Goal: Information Seeking & Learning: Learn about a topic

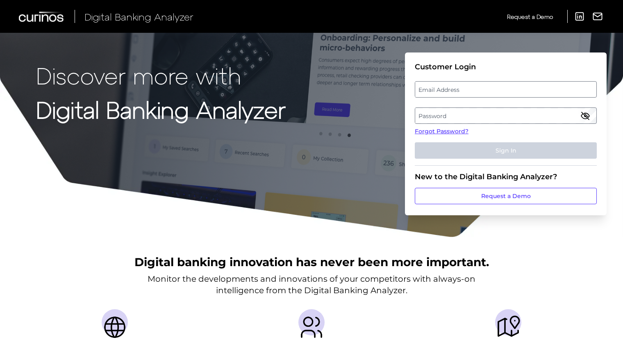
click at [436, 112] on label "Password" at bounding box center [505, 115] width 181 height 15
click at [430, 95] on label "Email Address" at bounding box center [505, 89] width 181 height 15
click at [430, 95] on input "email" at bounding box center [506, 89] width 182 height 16
paste input "[PERSON_NAME][EMAIL_ADDRESS][DOMAIN_NAME]"
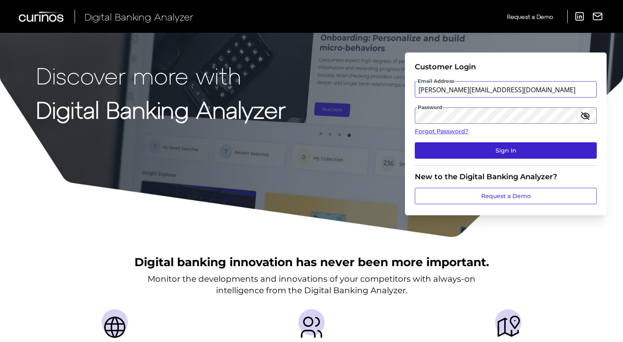
type input "[PERSON_NAME][EMAIL_ADDRESS][DOMAIN_NAME]"
click at [496, 150] on button "Sign In" at bounding box center [506, 150] width 182 height 16
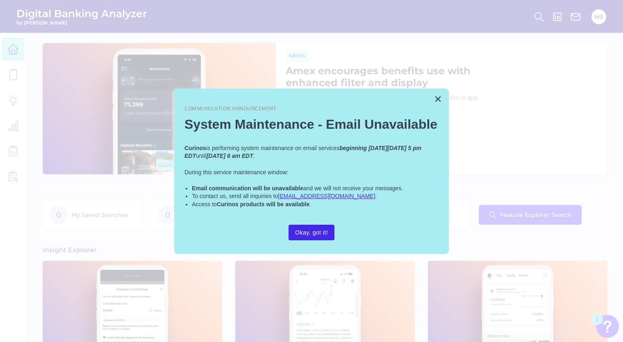
click at [320, 229] on button "Okay, got it!" at bounding box center [311, 232] width 46 height 16
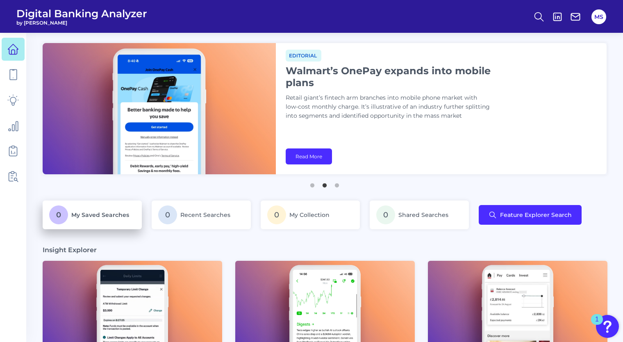
click at [121, 216] on span "My Saved Searches" at bounding box center [100, 214] width 58 height 7
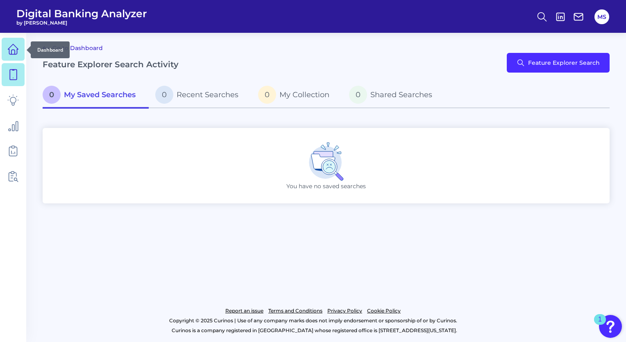
click at [8, 53] on icon at bounding box center [12, 48] width 11 height 11
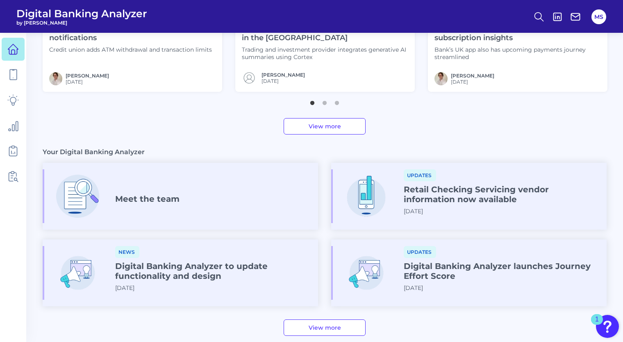
scroll to position [407, 0]
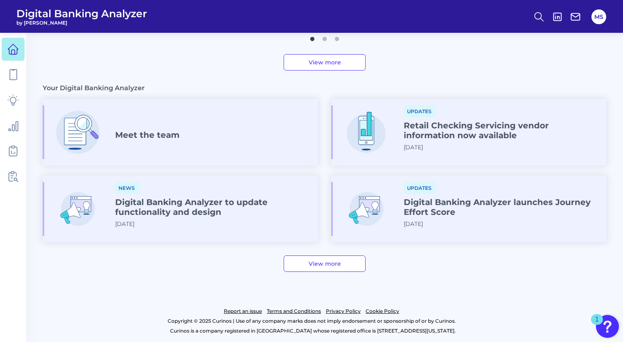
click at [172, 211] on h4 "Digital Banking Analyzer to update functionality and design" at bounding box center [213, 207] width 196 height 20
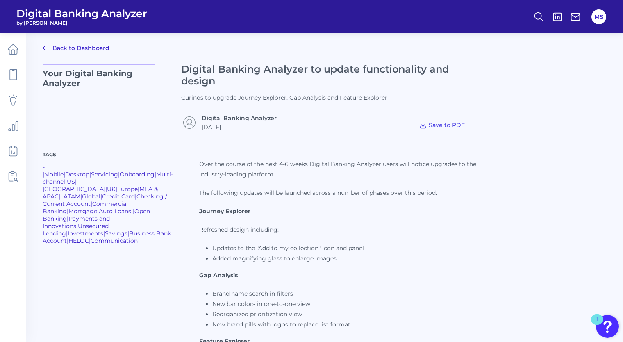
click at [120, 172] on link "Onboarding" at bounding box center [137, 173] width 35 height 7
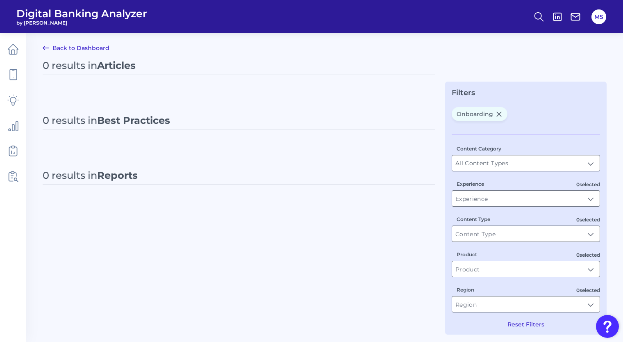
type input "Onboarding"
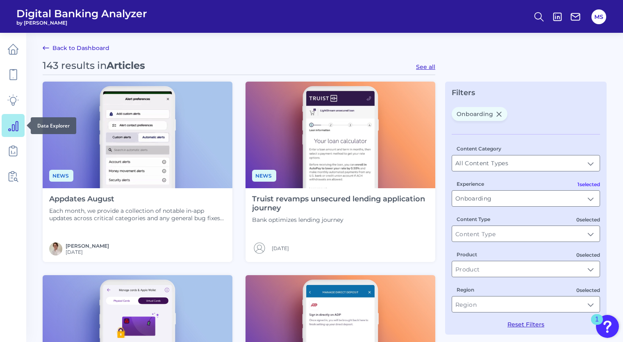
click at [20, 126] on link at bounding box center [13, 125] width 23 height 23
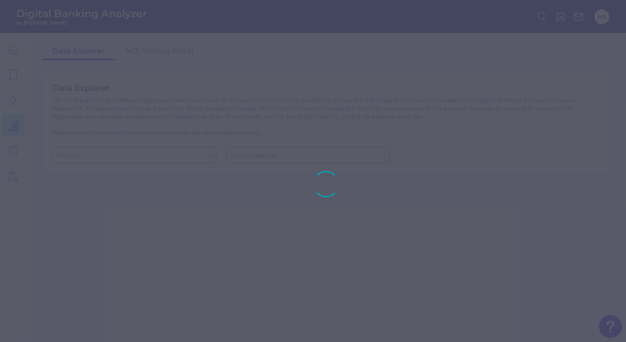
type input "Business Bank Account"
type input "[GEOGRAPHIC_DATA]"
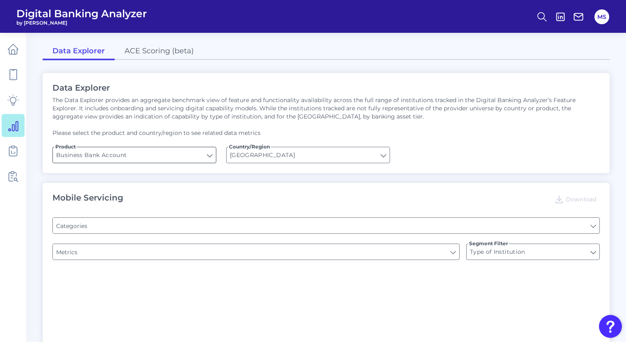
type input "Pre-login Features"
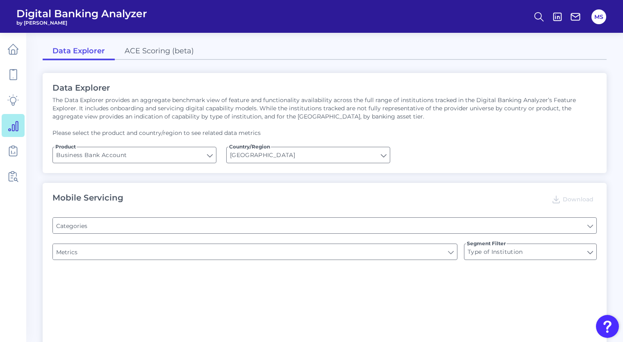
type input "Does it offer third-party single sign on?"
type input "Can you apply for the PRODUCT as a new to brand customer on ANY digital channel?"
type input "Upon opening the app are users immediately prompted to use Touch/Face ID to log…"
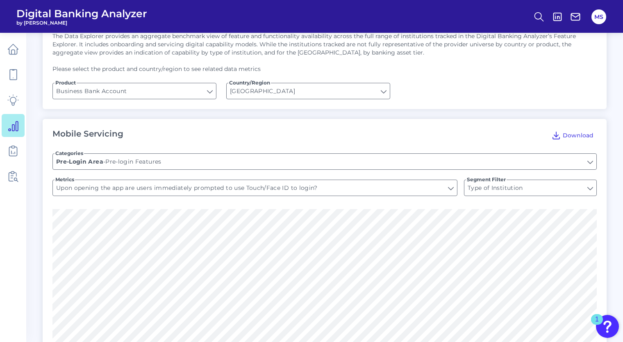
scroll to position [63, 0]
click at [308, 165] on input "Pre-login Features" at bounding box center [324, 162] width 543 height 16
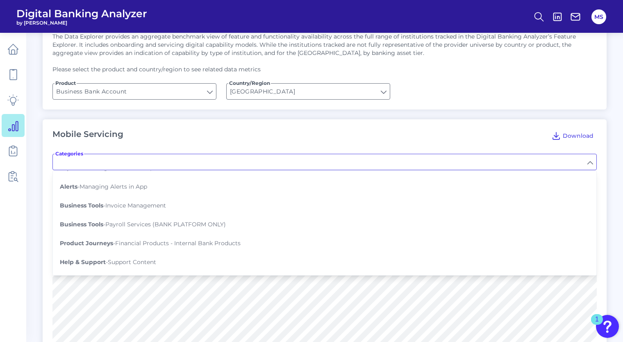
scroll to position [600, 0]
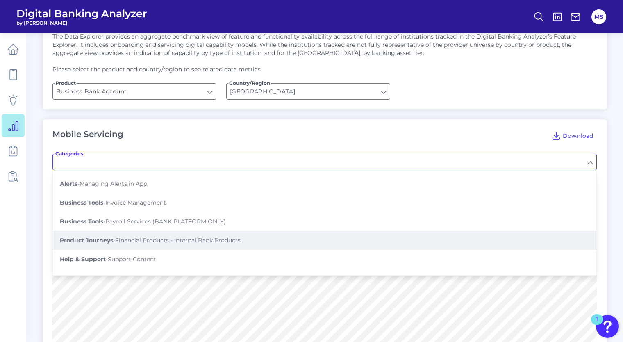
click at [310, 231] on button "Product Journeys - Financial Products - Internal Bank Products" at bounding box center [324, 240] width 542 height 19
type input "Financial Products - Internal Bank Products"
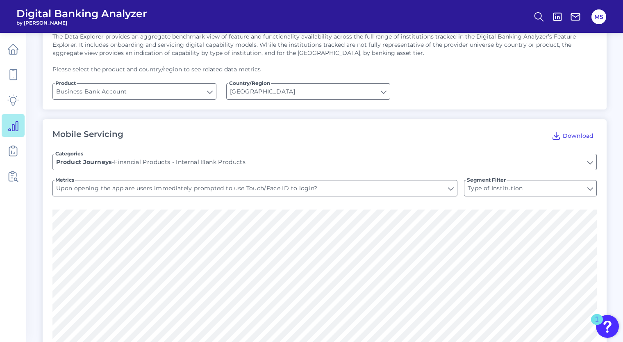
type input "Can you initiate business credit card applications from secure area?"
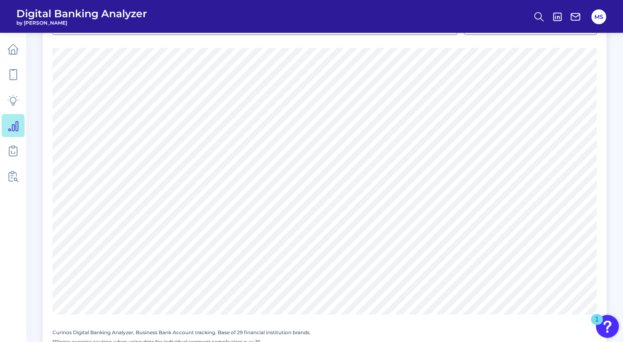
scroll to position [1107, 0]
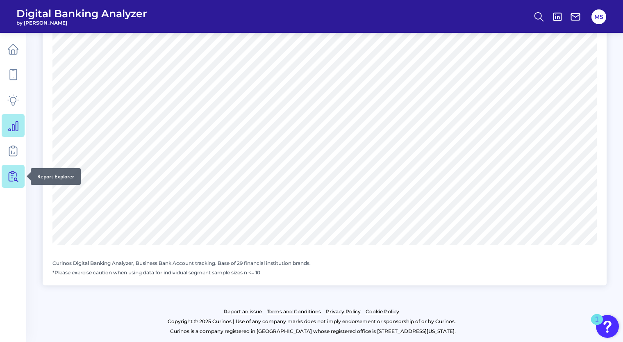
click at [10, 181] on icon at bounding box center [11, 176] width 4 height 9
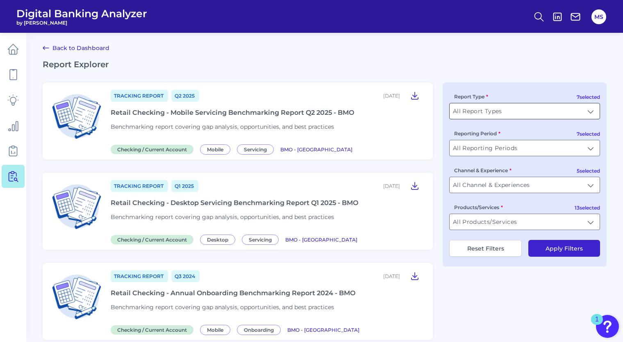
click at [487, 116] on input "All Report Types" at bounding box center [524, 111] width 150 height 16
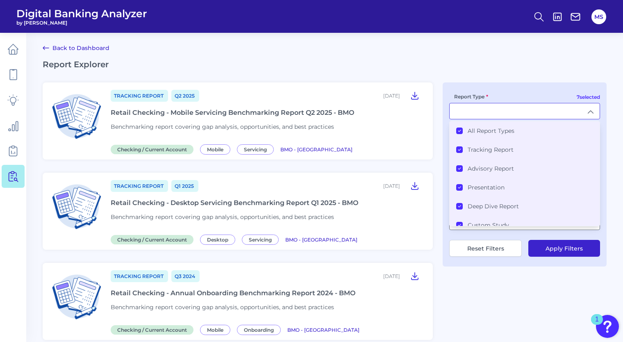
click at [488, 115] on input "Report Type" at bounding box center [524, 111] width 150 height 16
type input "All Report Types"
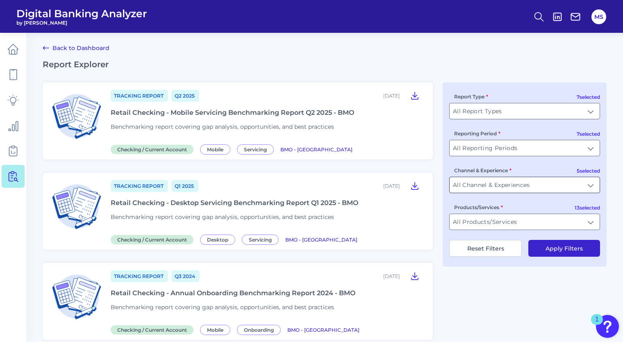
click at [509, 191] on input "All Channel & Experiences" at bounding box center [524, 185] width 150 height 16
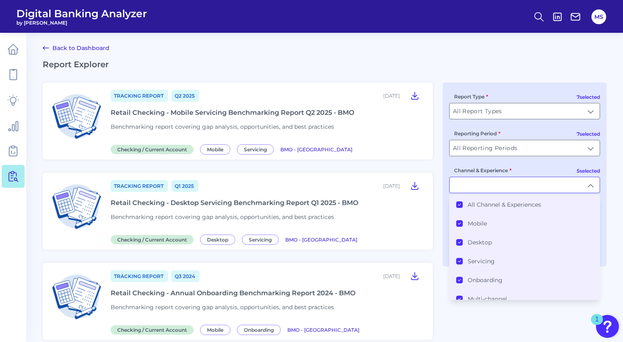
click at [509, 191] on input "Channel & Experience" at bounding box center [524, 185] width 150 height 16
type input "All Channel & Experiences"
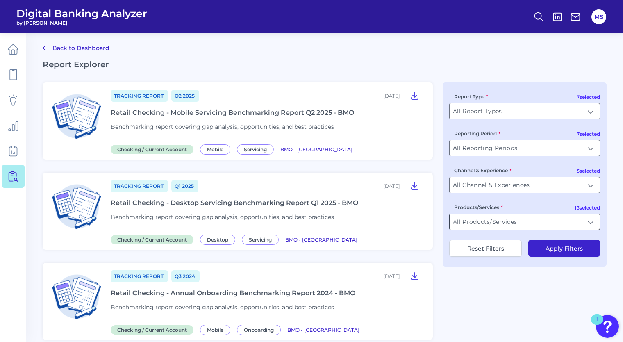
click at [507, 227] on input "All Products/Services" at bounding box center [524, 222] width 150 height 16
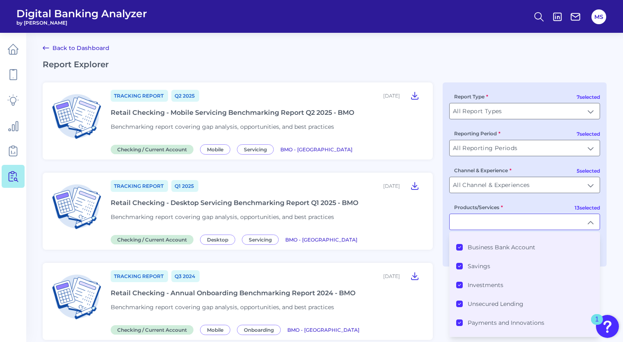
scroll to position [18, 0]
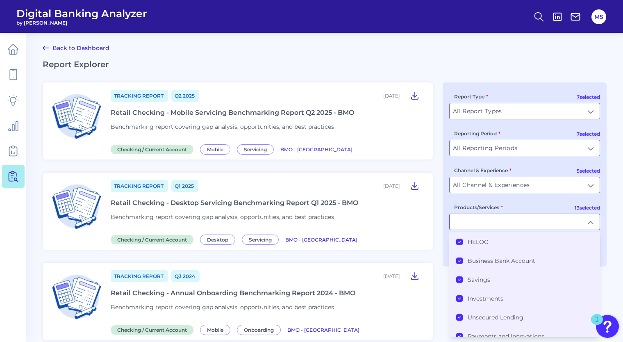
click at [456, 244] on button "HELOC" at bounding box center [459, 241] width 7 height 7
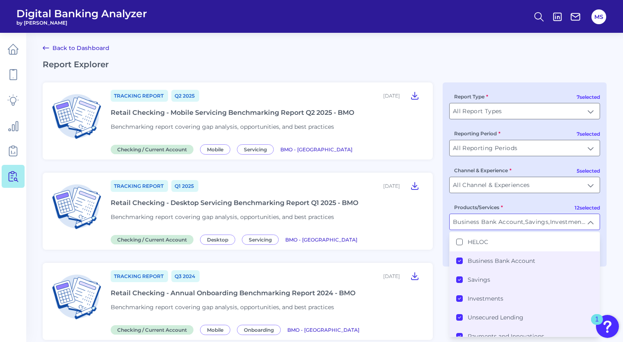
click at [458, 283] on li "Savings" at bounding box center [524, 279] width 150 height 19
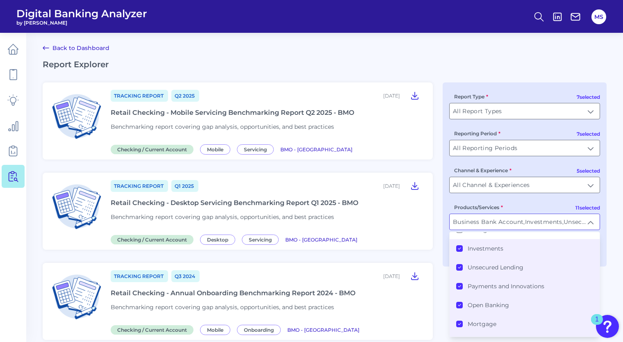
scroll to position [68, 0]
click at [458, 266] on icon at bounding box center [459, 267] width 4 height 4
click at [460, 282] on Innovations "Payments and Innovations" at bounding box center [459, 285] width 7 height 7
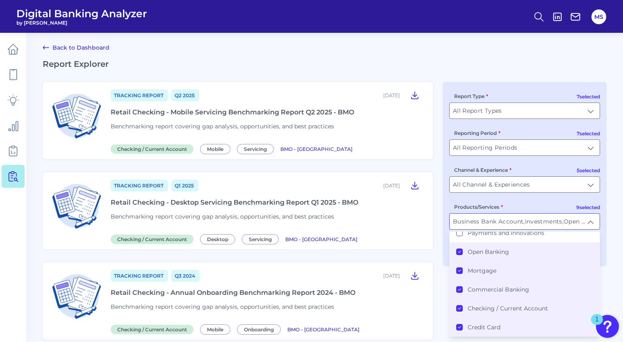
click at [459, 268] on icon at bounding box center [459, 270] width 4 height 4
click at [458, 287] on icon at bounding box center [459, 289] width 4 height 4
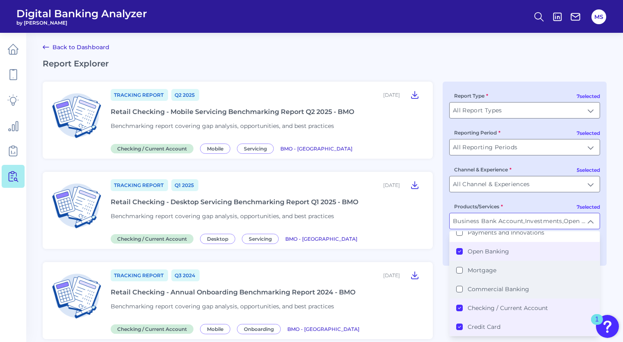
click at [460, 324] on icon at bounding box center [459, 326] width 4 height 4
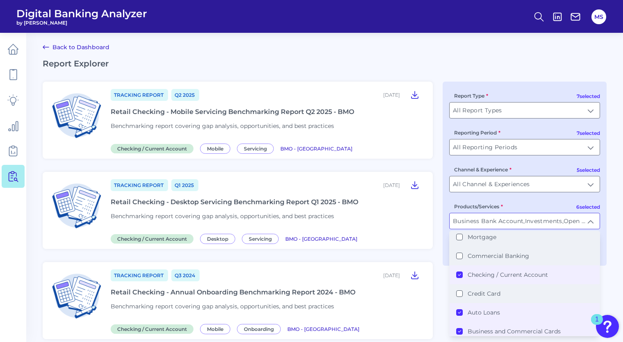
scroll to position [154, 0]
click at [456, 311] on Loans "Auto Loans" at bounding box center [459, 312] width 7 height 7
click at [458, 329] on icon at bounding box center [459, 331] width 4 height 4
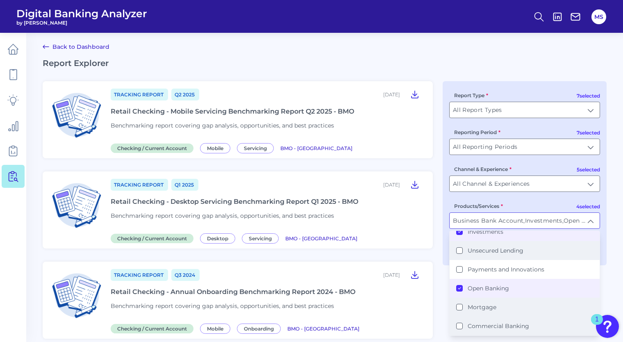
scroll to position [84, 0]
click at [456, 284] on Banking "Open Banking" at bounding box center [459, 287] width 7 height 7
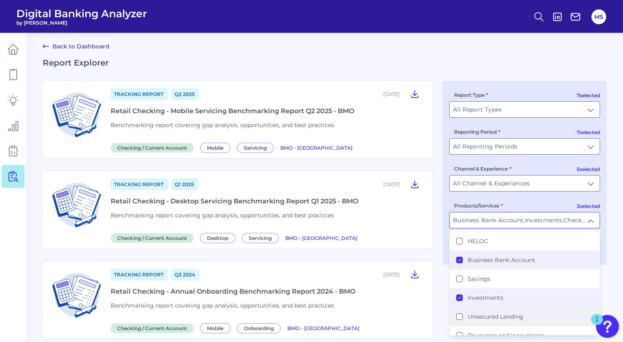
scroll to position [18, 0]
click at [460, 298] on icon at bounding box center [459, 297] width 4 height 4
type input "Business Bank Account, Checking / Current Account"
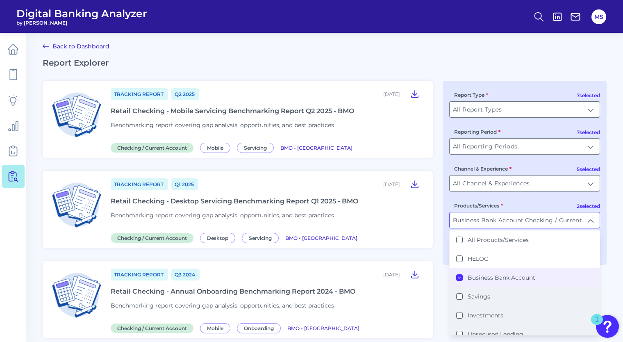
scroll to position [154, 0]
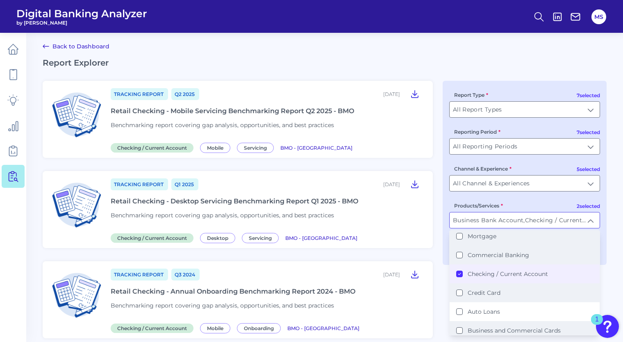
click at [601, 255] on div "7 selected Report Type All Report Types All Report Types 7 selected Reporting P…" at bounding box center [524, 173] width 164 height 184
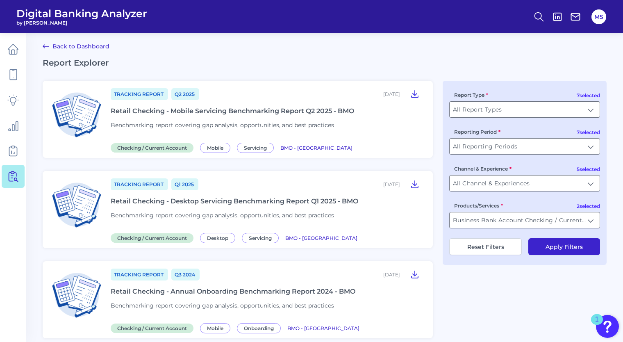
click at [575, 248] on button "Apply Filters" at bounding box center [564, 246] width 72 height 17
click at [591, 187] on input "All Channel & Experiences" at bounding box center [524, 183] width 150 height 16
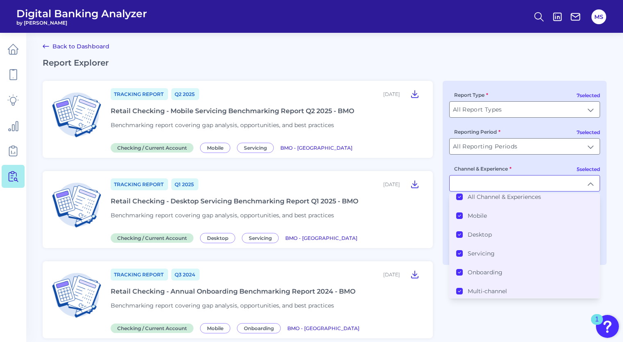
scroll to position [6, 0]
click at [608, 176] on main "Back to Dashboard Report Explorer Tracking Report Q2 [DATE], 2025 Retail Checki…" at bounding box center [311, 311] width 623 height 626
type input "All Channel & Experiences"
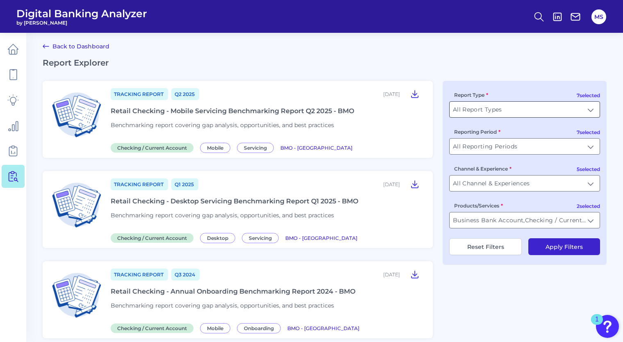
click at [571, 113] on input "All Report Types" at bounding box center [524, 110] width 150 height 16
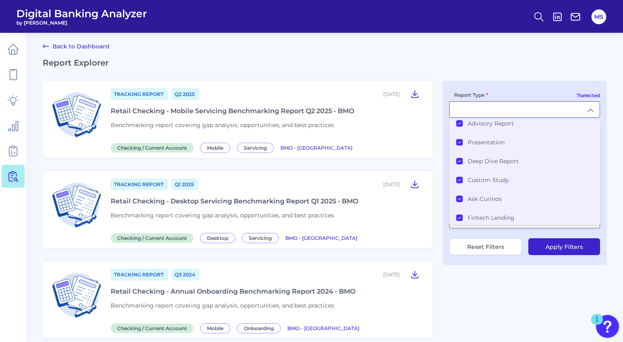
scroll to position [43, 0]
click at [618, 147] on main "Back to Dashboard Report Explorer Tracking Report Q2 [DATE], 2025 Retail Checki…" at bounding box center [311, 311] width 623 height 626
type input "All Report Types"
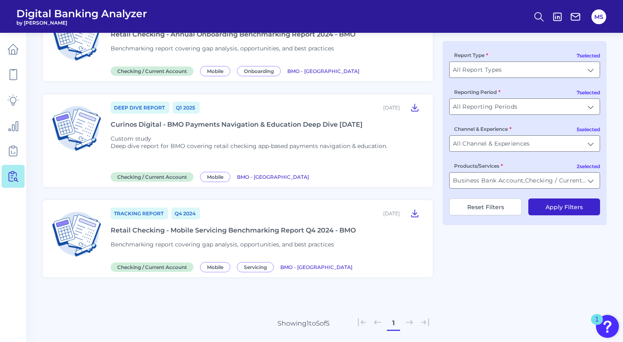
scroll to position [0, 0]
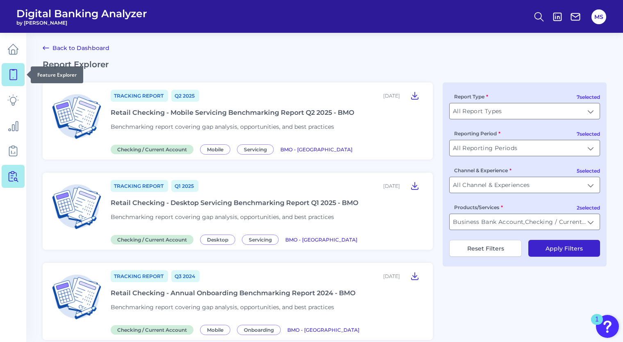
click at [18, 79] on icon at bounding box center [12, 74] width 11 height 11
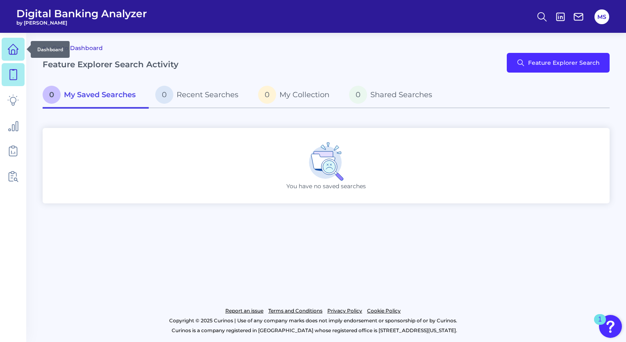
click at [8, 43] on icon at bounding box center [12, 48] width 11 height 11
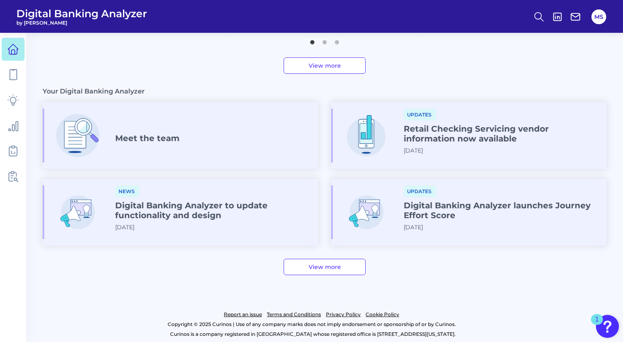
scroll to position [407, 0]
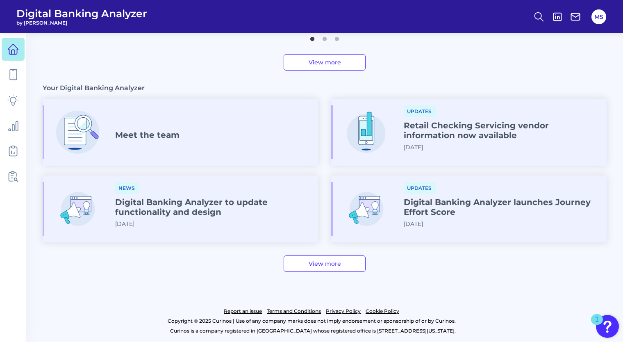
click at [413, 193] on span "Updates" at bounding box center [419, 188] width 32 height 12
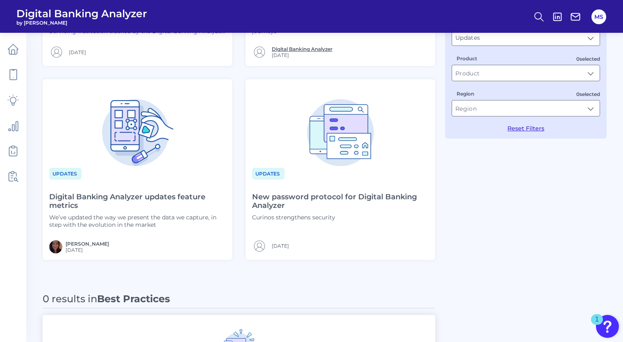
scroll to position [174, 0]
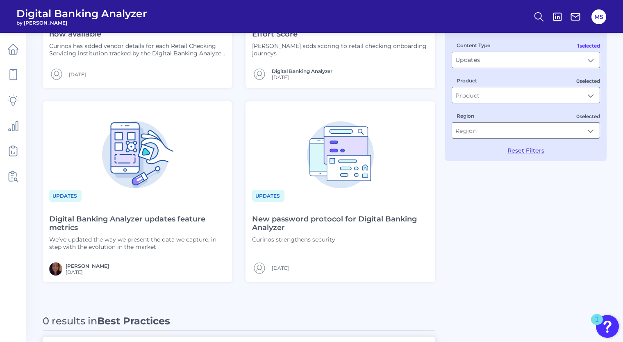
click at [181, 221] on h4 "Digital Banking Analyzer updates feature metrics" at bounding box center [137, 224] width 177 height 18
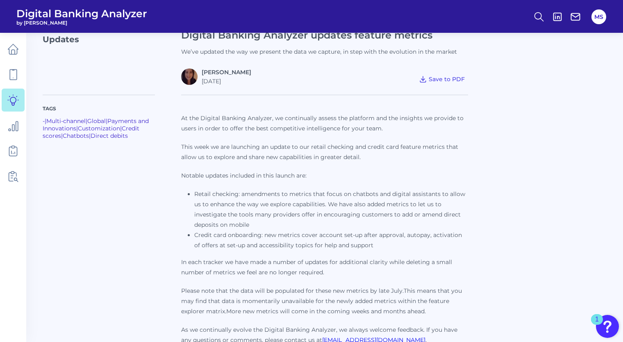
scroll to position [34, 0]
click at [3, 111] on ul at bounding box center [13, 112] width 23 height 155
click at [15, 96] on icon at bounding box center [12, 99] width 11 height 11
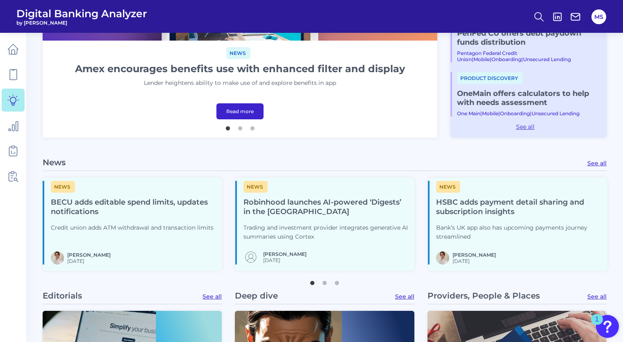
scroll to position [264, 0]
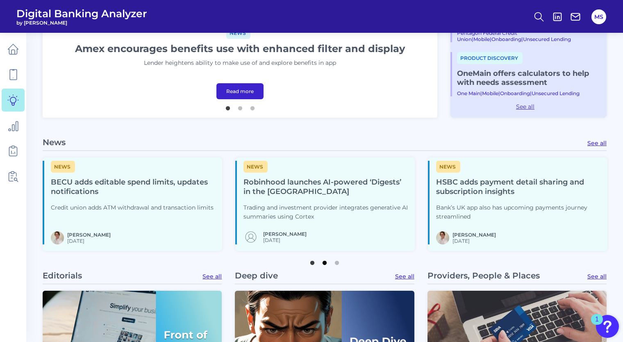
click at [326, 263] on button "2" at bounding box center [324, 260] width 8 height 8
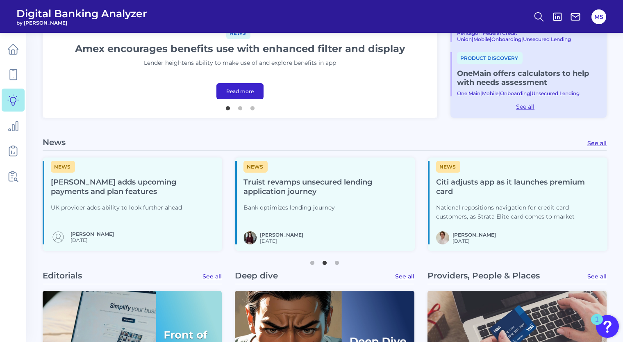
click at [312, 168] on div "News" at bounding box center [325, 167] width 165 height 12
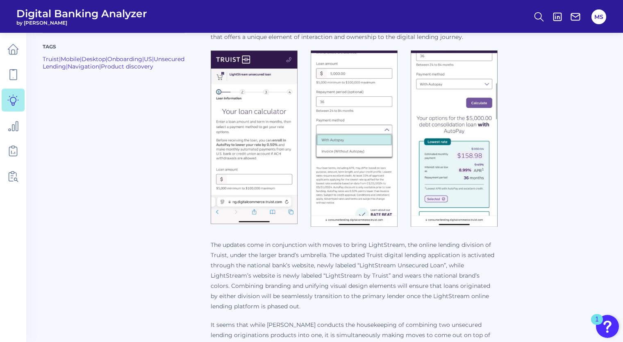
scroll to position [474, 0]
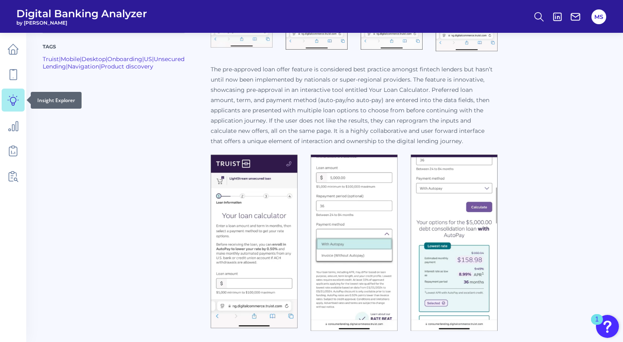
click at [11, 107] on link at bounding box center [13, 99] width 23 height 23
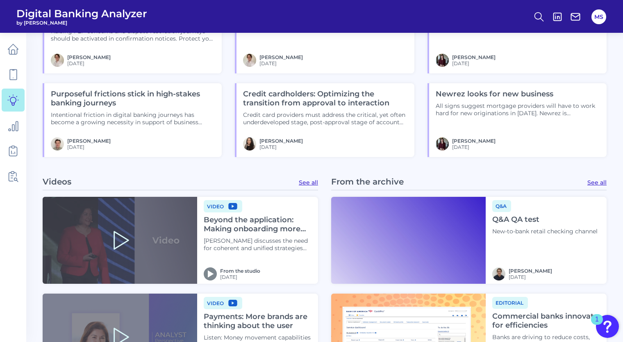
scroll to position [739, 0]
click at [542, 16] on icon at bounding box center [538, 16] width 11 height 11
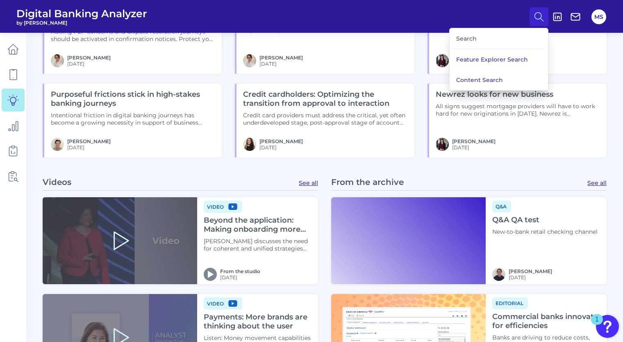
click at [494, 36] on div "Search" at bounding box center [499, 38] width 92 height 21
click at [457, 39] on div "Search" at bounding box center [499, 38] width 92 height 21
click at [479, 62] on button "Feature Explorer Search" at bounding box center [498, 59] width 98 height 20
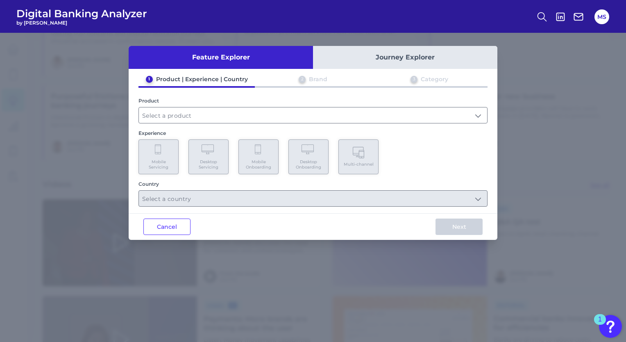
scroll to position [741, 0]
click at [290, 122] on input "text" at bounding box center [313, 115] width 348 height 16
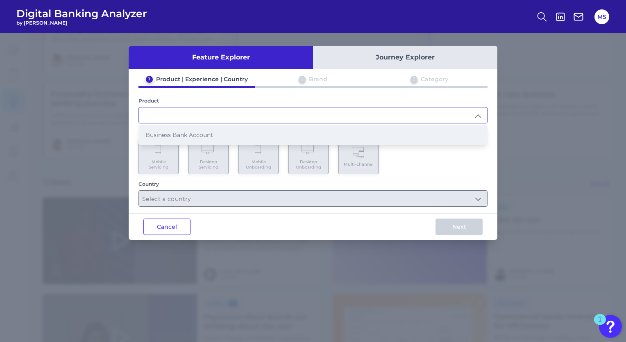
click at [265, 131] on li "Business Bank Account" at bounding box center [313, 134] width 348 height 19
type input "Business Bank Account"
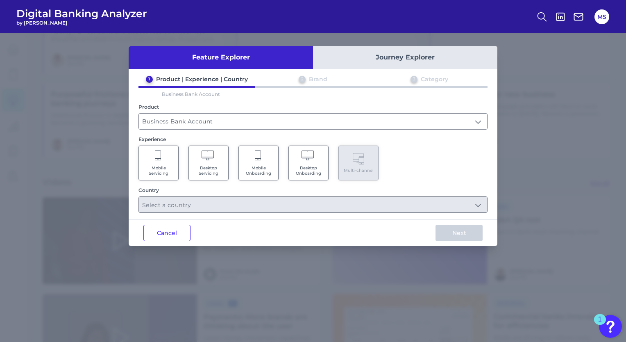
click at [308, 171] on span "Desktop Onboarding" at bounding box center [308, 170] width 31 height 11
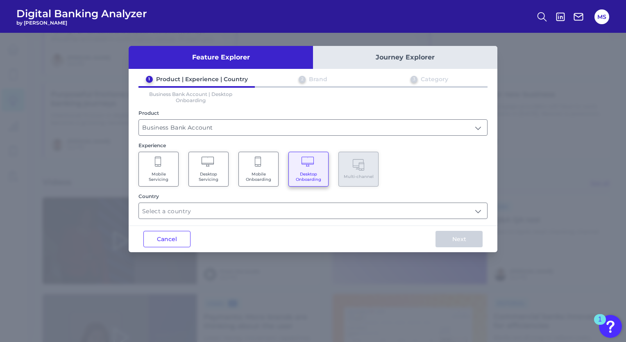
click at [257, 177] on span "Mobile Onboarding" at bounding box center [258, 176] width 31 height 11
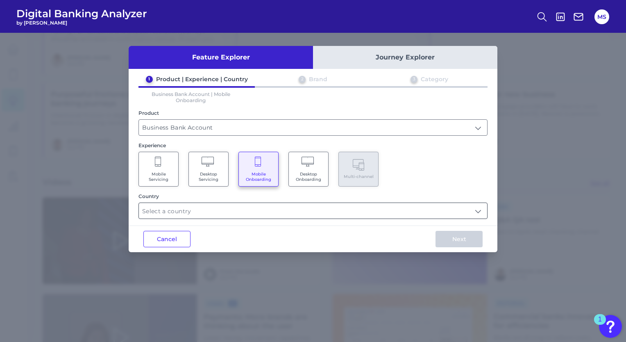
click at [238, 213] on input "text" at bounding box center [313, 211] width 348 height 16
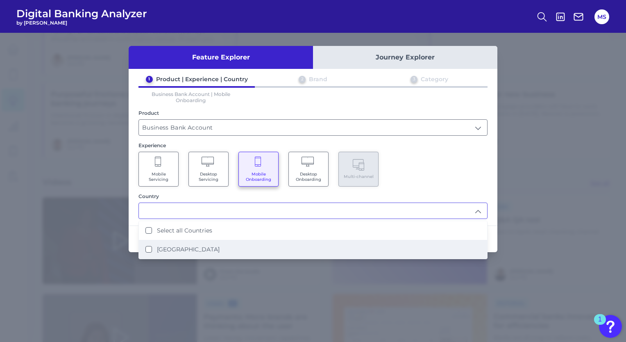
click at [146, 252] on li "[GEOGRAPHIC_DATA]" at bounding box center [313, 249] width 348 height 19
type input "Select all Countries"
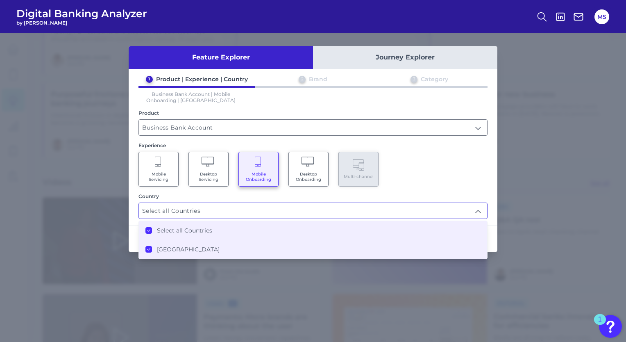
click at [471, 185] on div "Mobile Servicing Desktop Servicing Mobile Onboarding Desktop Onboarding Multi-c…" at bounding box center [312, 169] width 349 height 35
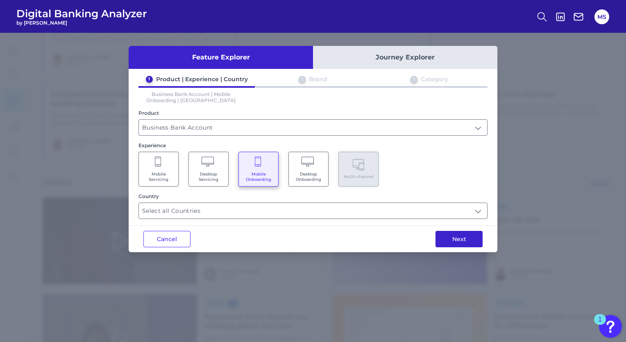
click at [465, 239] on button "Next" at bounding box center [458, 239] width 47 height 16
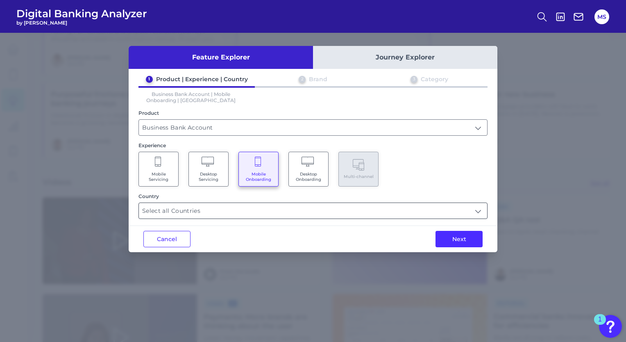
click at [252, 207] on input "Select all Countries" at bounding box center [313, 211] width 348 height 16
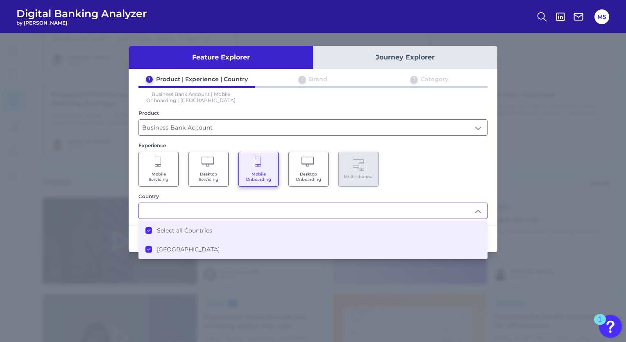
click at [317, 175] on span "Desktop Onboarding" at bounding box center [308, 176] width 31 height 11
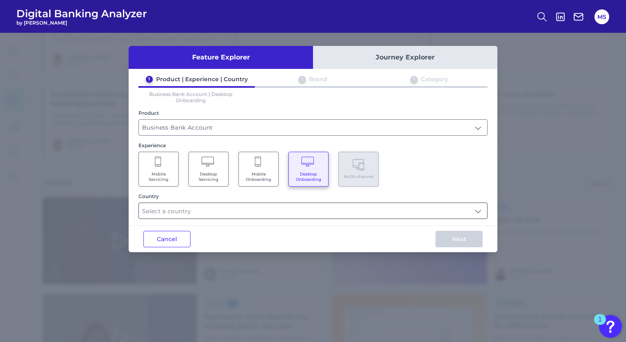
click at [381, 212] on input "text" at bounding box center [313, 211] width 348 height 16
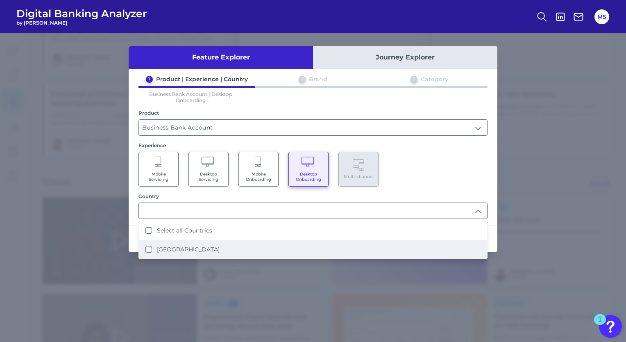
click at [351, 244] on li "[GEOGRAPHIC_DATA]" at bounding box center [313, 249] width 348 height 19
type input "Select all Countries"
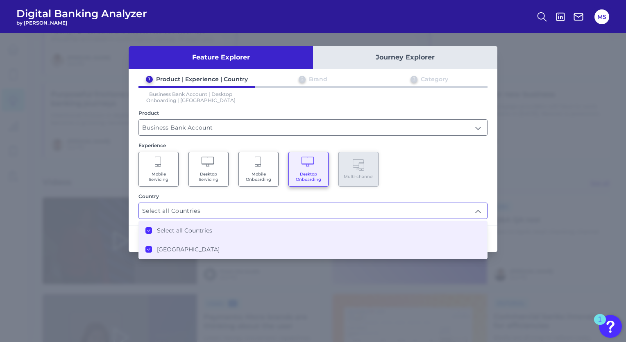
click at [459, 170] on div "Mobile Servicing Desktop Servicing Mobile Onboarding Desktop Onboarding Multi-c…" at bounding box center [312, 169] width 349 height 35
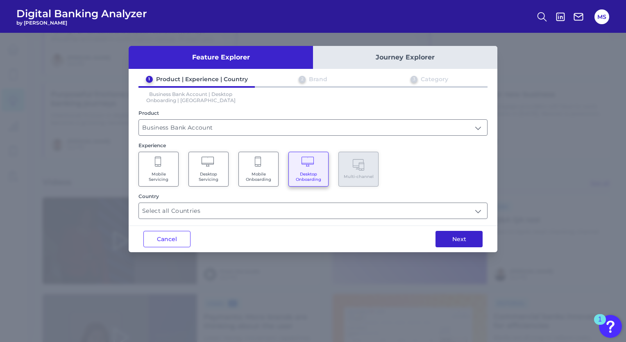
click at [468, 238] on button "Next" at bounding box center [458, 239] width 47 height 16
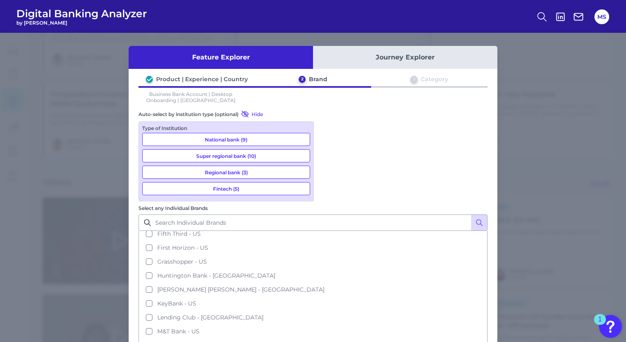
scroll to position [129, 0]
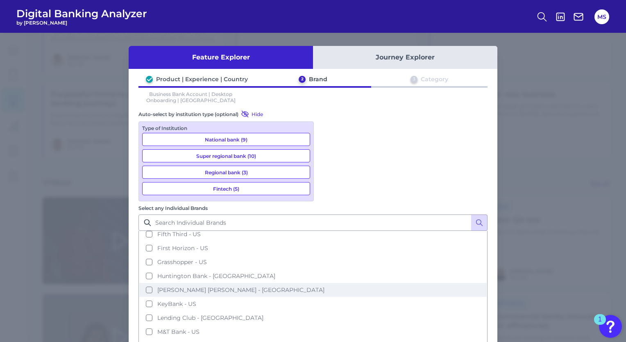
click at [326, 283] on button "[PERSON_NAME] [PERSON_NAME] - [GEOGRAPHIC_DATA]" at bounding box center [312, 290] width 347 height 14
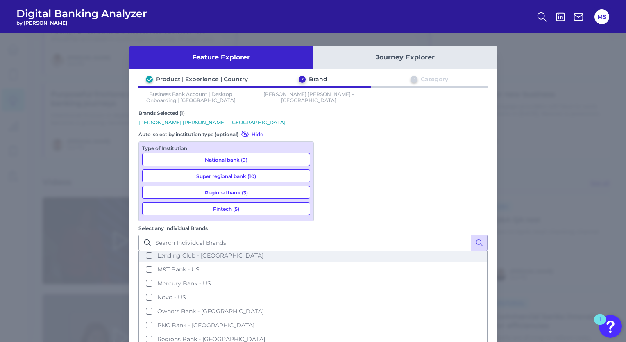
scroll to position [212, 0]
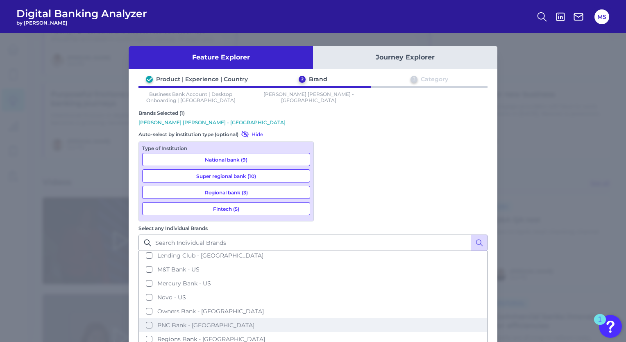
click at [329, 318] on button "PNC Bank - [GEOGRAPHIC_DATA]" at bounding box center [312, 325] width 347 height 14
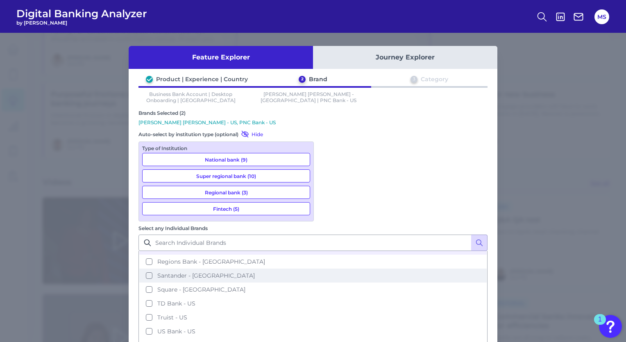
scroll to position [289, 0]
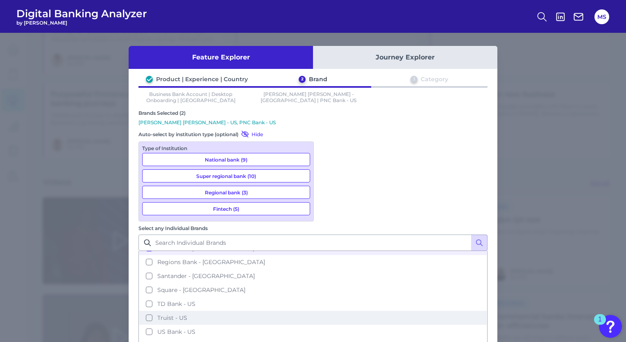
click at [328, 311] on button "Truist - US" at bounding box center [312, 318] width 347 height 14
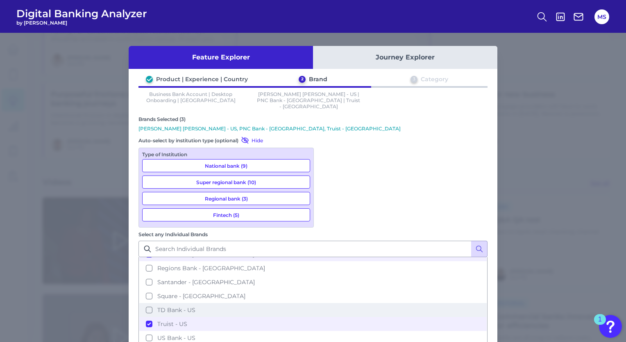
click at [326, 303] on button "TD Bank - US" at bounding box center [312, 310] width 347 height 14
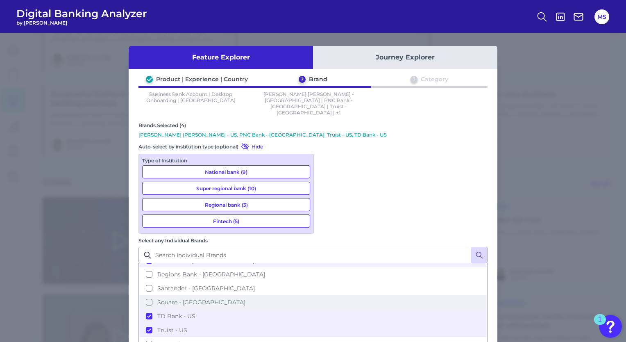
click at [327, 295] on button "Square - [GEOGRAPHIC_DATA]" at bounding box center [312, 302] width 347 height 14
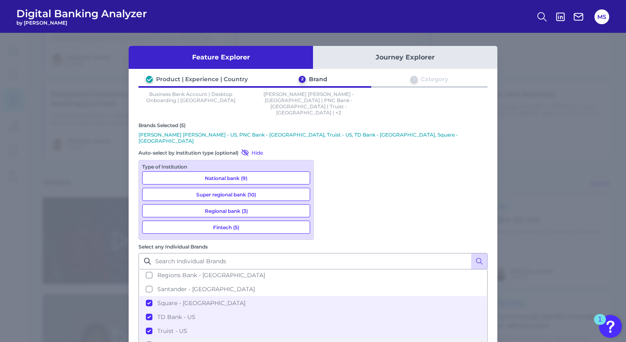
scroll to position [294, 0]
click at [330, 338] on button "US Bank - US" at bounding box center [312, 345] width 347 height 14
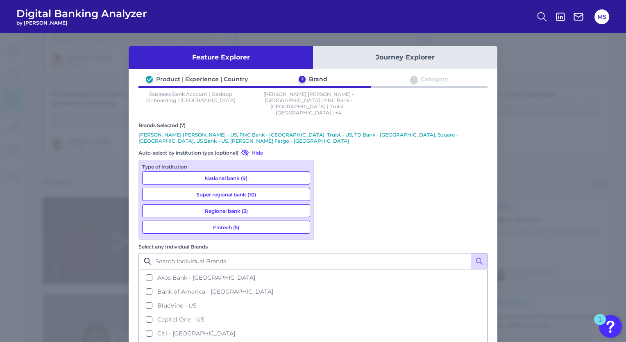
scroll to position [34, 0]
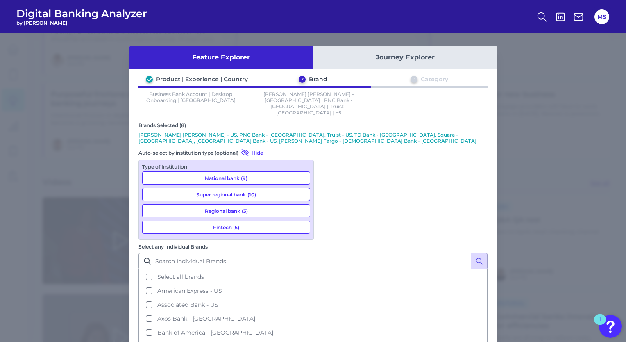
scroll to position [0, 0]
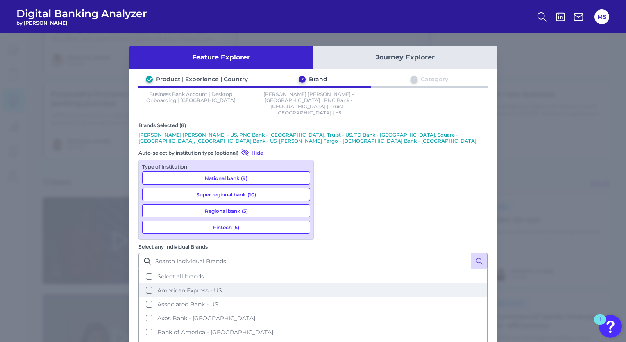
click at [329, 283] on button "American Express - US" at bounding box center [312, 290] width 347 height 14
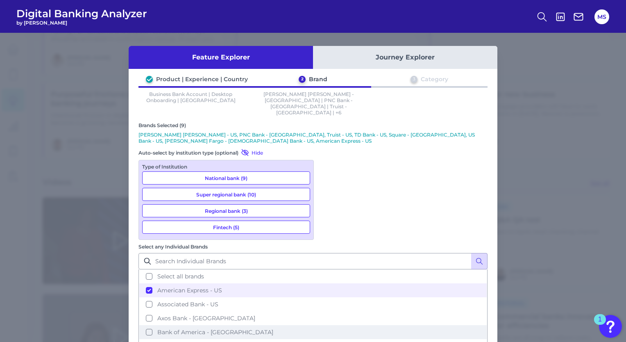
click at [327, 325] on button "Bank of America - [GEOGRAPHIC_DATA]" at bounding box center [312, 332] width 347 height 14
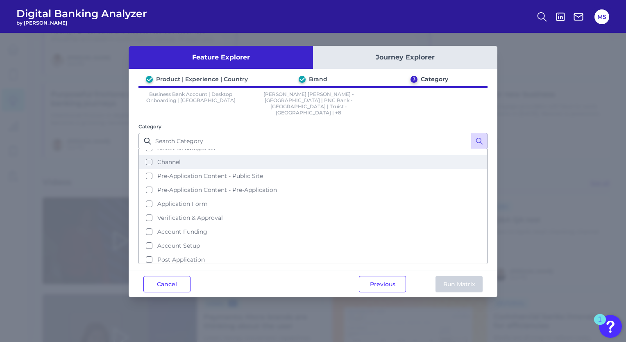
scroll to position [0, 0]
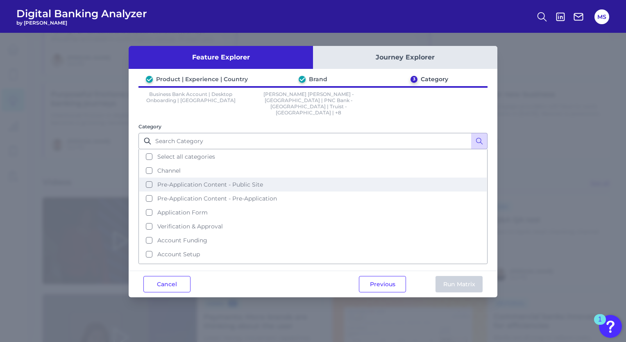
click at [151, 177] on button "Pre-Application Content - Public Site" at bounding box center [312, 184] width 347 height 14
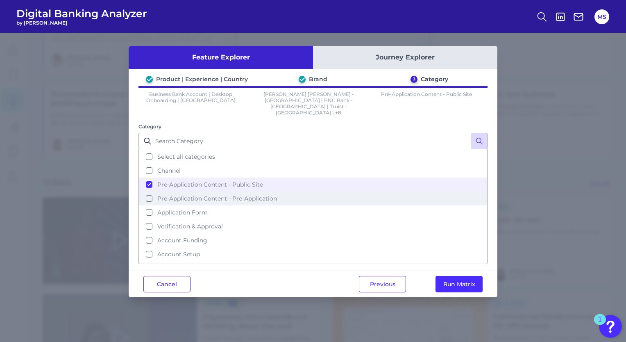
click at [149, 191] on button "Pre-Application Content - Pre-Application" at bounding box center [312, 198] width 347 height 14
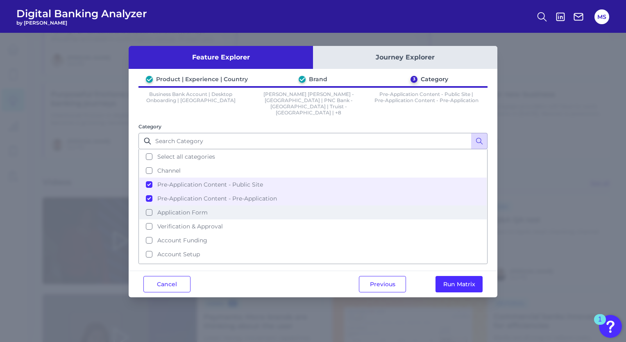
click at [148, 205] on button "Application Form" at bounding box center [312, 212] width 347 height 14
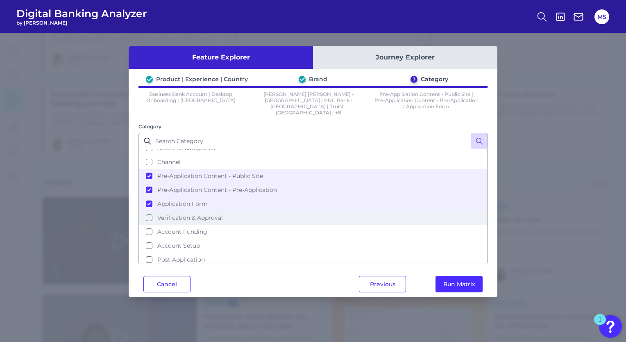
click at [150, 211] on button "Verification & Approval" at bounding box center [312, 218] width 347 height 14
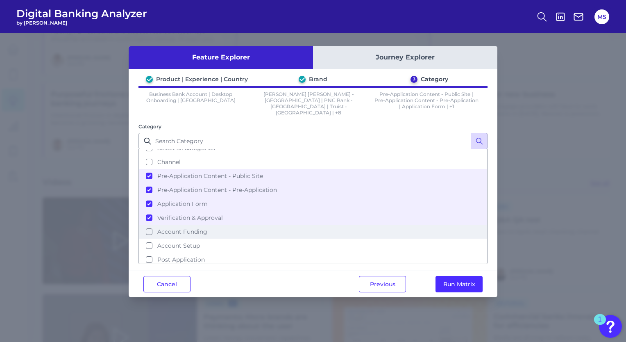
click at [147, 224] on button "Account Funding" at bounding box center [312, 231] width 347 height 14
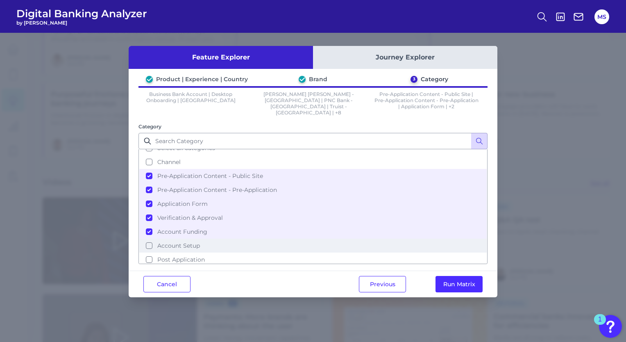
click at [150, 238] on button "Account Setup" at bounding box center [312, 245] width 347 height 14
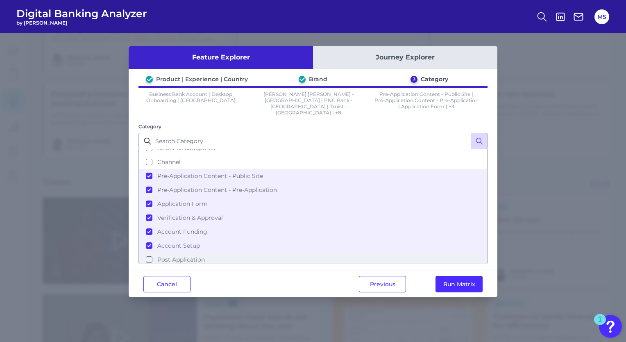
click at [149, 252] on button "Post Application" at bounding box center [312, 259] width 347 height 14
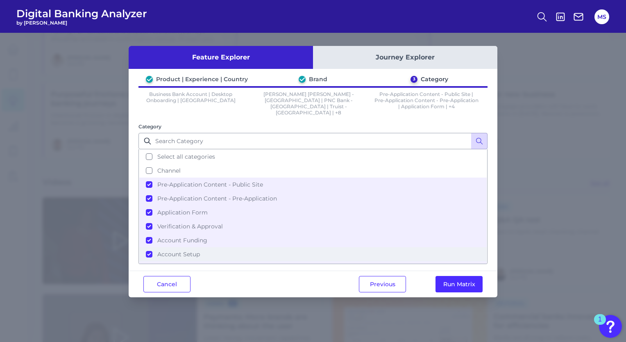
scroll to position [0, 0]
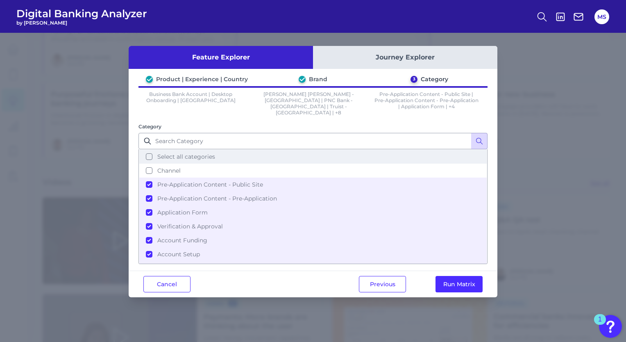
click at [150, 154] on button "Select all categories" at bounding box center [312, 157] width 347 height 14
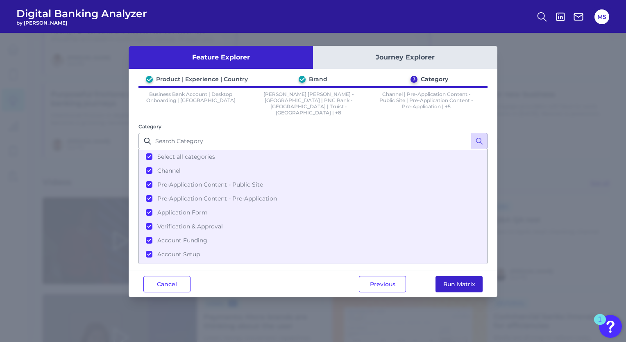
click at [448, 276] on button "Run Matrix" at bounding box center [458, 284] width 47 height 16
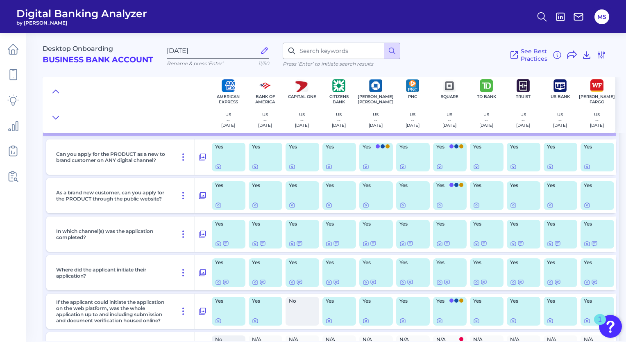
scroll to position [5, 0]
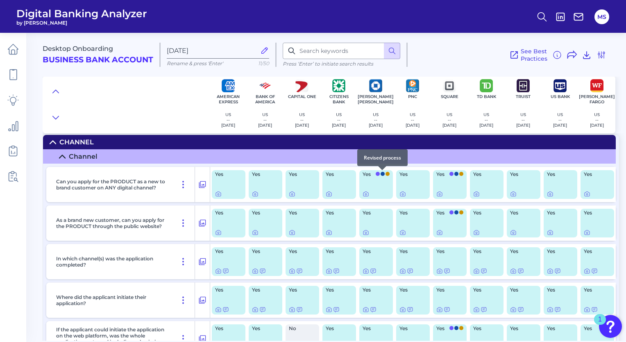
click at [382, 174] on div at bounding box center [382, 170] width 8 height 8
click at [379, 174] on span at bounding box center [378, 174] width 4 height 4
click at [367, 195] on icon at bounding box center [366, 193] width 7 height 7
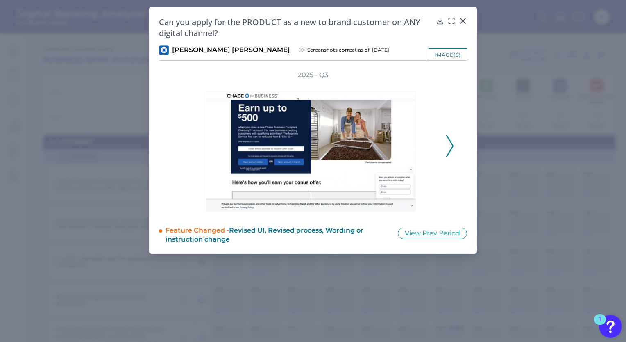
click at [449, 150] on icon at bounding box center [449, 146] width 7 height 22
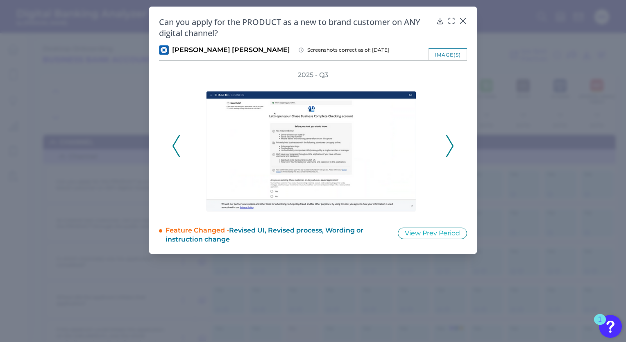
click at [451, 147] on icon at bounding box center [449, 146] width 7 height 22
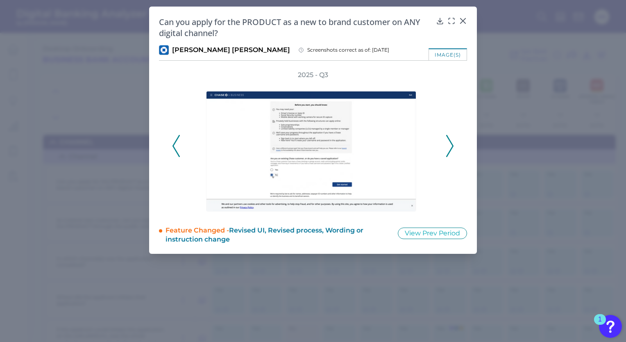
click at [451, 147] on icon at bounding box center [449, 146] width 7 height 22
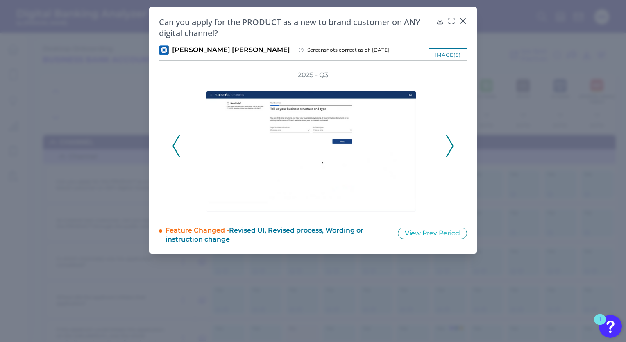
click at [451, 147] on icon at bounding box center [449, 146] width 7 height 22
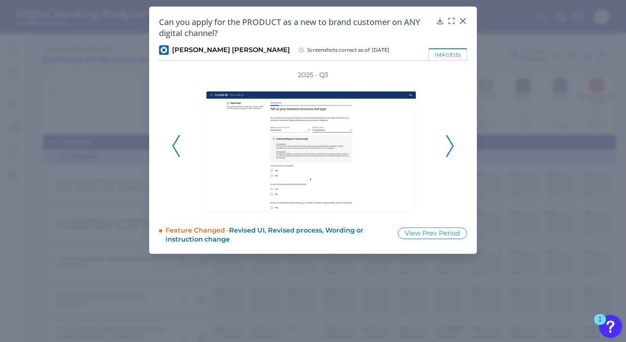
click at [451, 147] on icon at bounding box center [449, 146] width 7 height 22
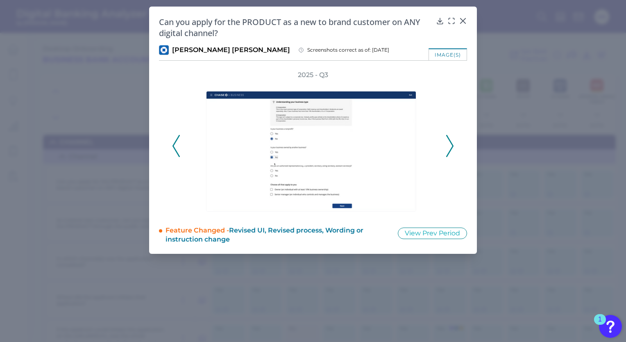
click at [451, 147] on icon at bounding box center [449, 146] width 7 height 22
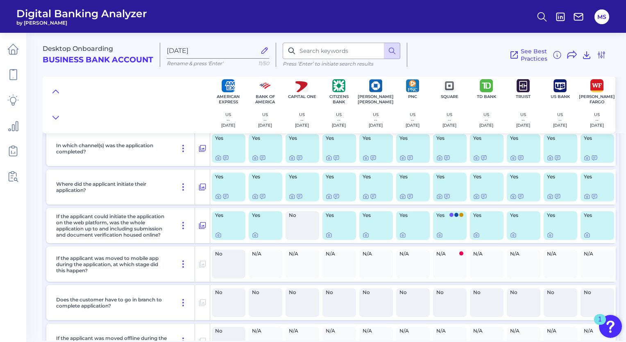
scroll to position [119, 0]
click at [225, 196] on icon at bounding box center [225, 195] width 7 height 7
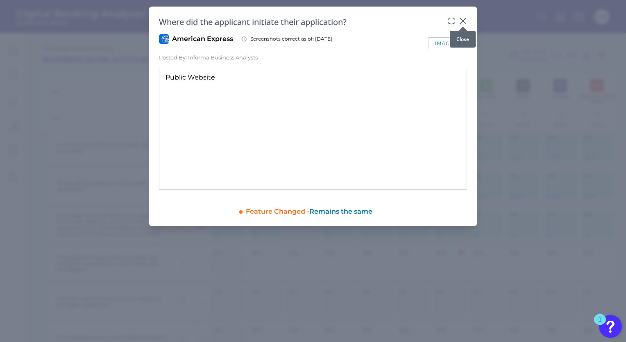
click at [466, 19] on icon at bounding box center [463, 21] width 8 height 8
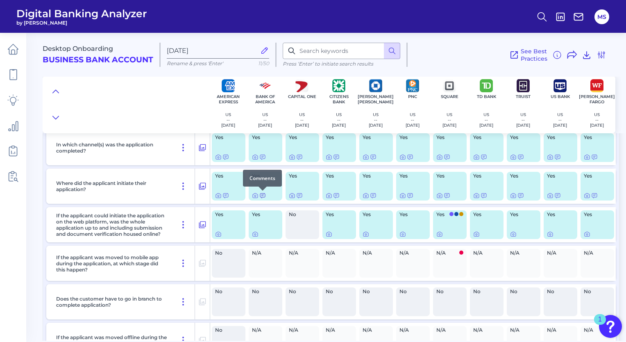
click at [264, 194] on icon at bounding box center [262, 195] width 7 height 7
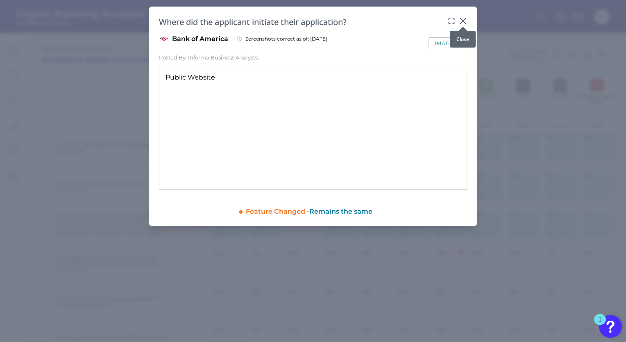
click at [462, 24] on div at bounding box center [463, 27] width 8 height 8
click at [462, 19] on icon at bounding box center [463, 21] width 8 height 8
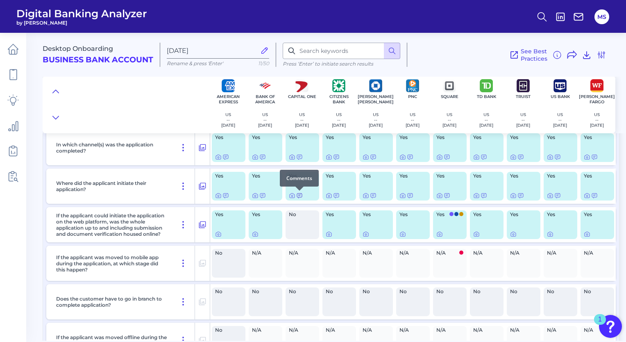
click at [298, 196] on icon at bounding box center [299, 195] width 5 height 5
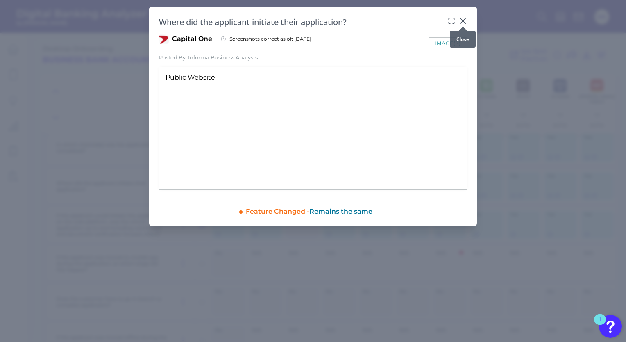
click at [461, 22] on icon at bounding box center [463, 21] width 8 height 8
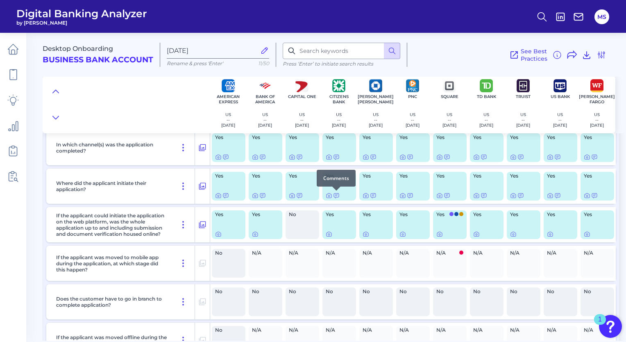
click at [337, 193] on div at bounding box center [336, 190] width 8 height 8
click at [337, 194] on div at bounding box center [336, 190] width 8 height 8
click at [336, 195] on icon at bounding box center [336, 195] width 7 height 7
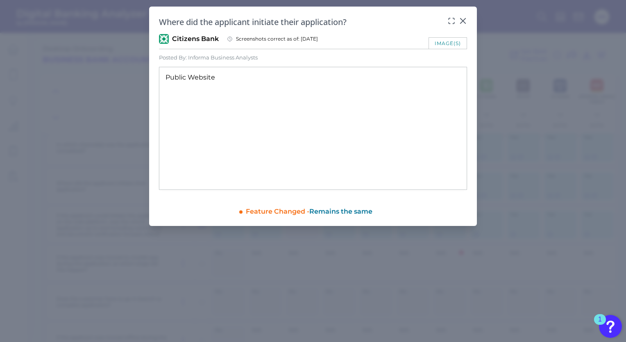
click at [453, 47] on div "image(s)" at bounding box center [447, 42] width 39 height 11
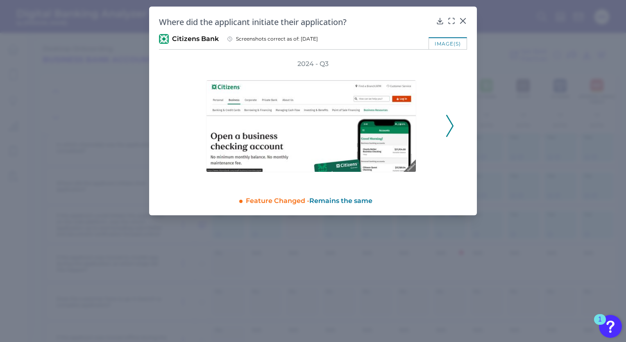
click at [449, 119] on polyline at bounding box center [450, 125] width 6 height 21
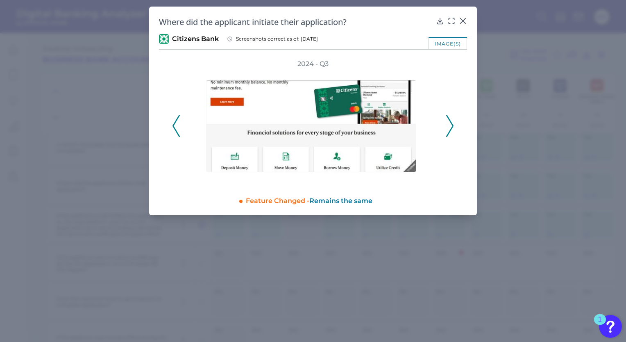
click at [449, 119] on polyline at bounding box center [450, 125] width 6 height 21
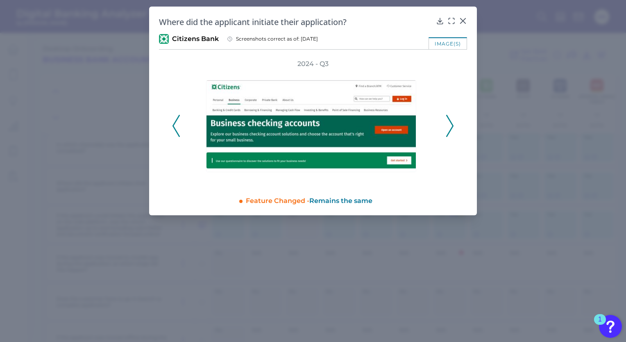
click at [449, 119] on polyline at bounding box center [450, 125] width 6 height 21
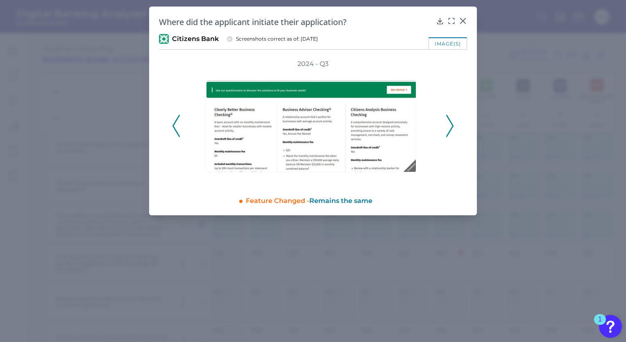
click at [450, 117] on icon at bounding box center [449, 126] width 7 height 22
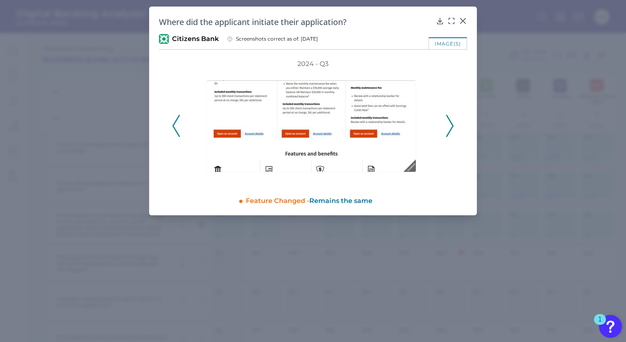
click at [450, 117] on icon at bounding box center [449, 126] width 7 height 22
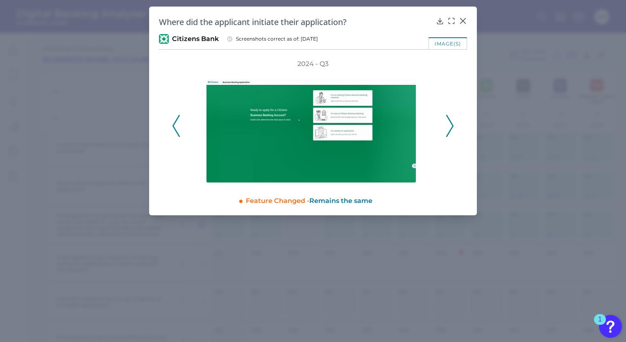
click at [450, 117] on icon at bounding box center [449, 126] width 7 height 22
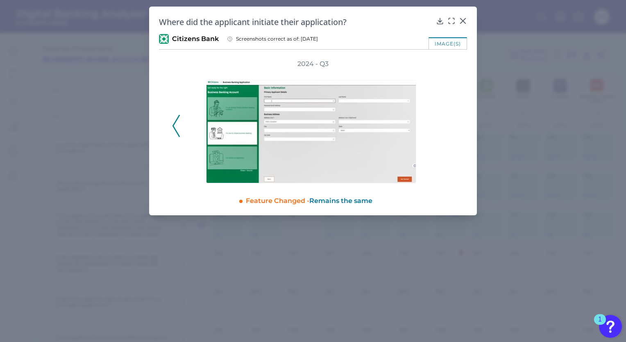
click at [450, 117] on div "2024 - Q3" at bounding box center [313, 121] width 282 height 124
click at [456, 128] on div "2024 - Q3" at bounding box center [313, 121] width 308 height 124
click at [467, 20] on icon at bounding box center [463, 21] width 8 height 8
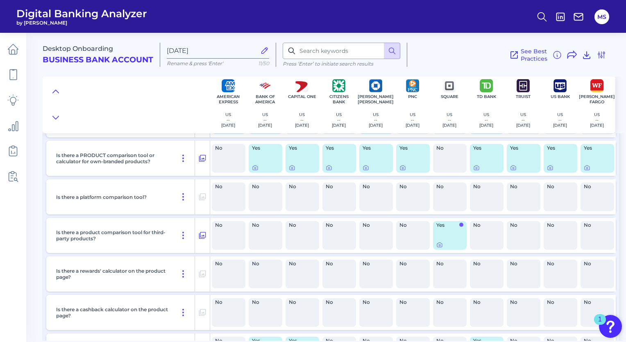
scroll to position [823, 0]
drag, startPoint x: 171, startPoint y: 245, endPoint x: 170, endPoint y: 194, distance: 51.6
click at [170, 194] on div "Is there a product finder / customer decision tree / customer goals tool? No Ye…" at bounding box center [331, 235] width 576 height 351
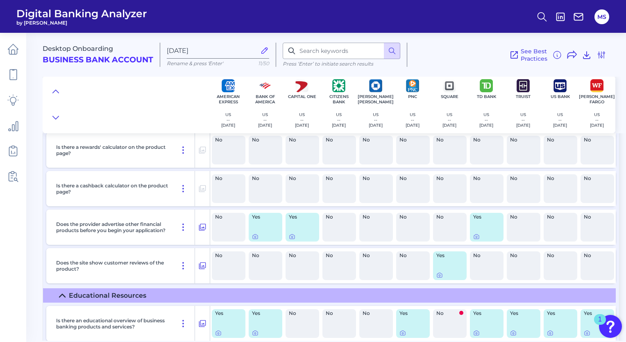
scroll to position [947, 0]
click at [255, 236] on icon at bounding box center [255, 237] width 2 height 2
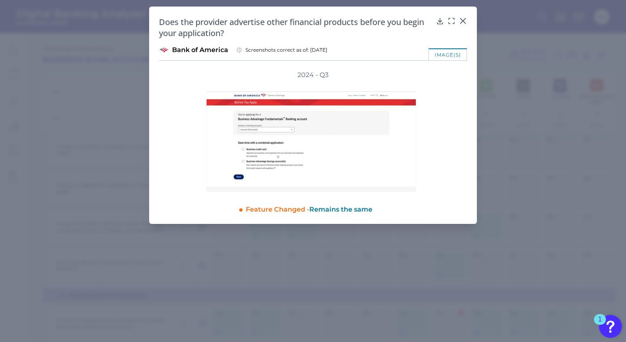
click at [428, 152] on div at bounding box center [313, 135] width 254 height 112
click at [446, 57] on div "image(s)" at bounding box center [447, 54] width 39 height 12
drag, startPoint x: 446, startPoint y: 57, endPoint x: 457, endPoint y: 56, distance: 11.1
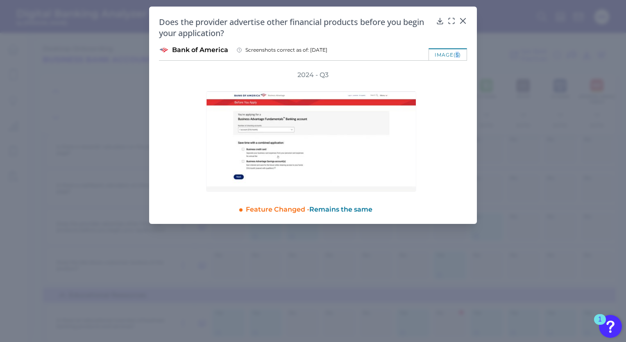
click at [457, 56] on div "image(s)" at bounding box center [447, 54] width 39 height 12
drag, startPoint x: 457, startPoint y: 56, endPoint x: 438, endPoint y: 55, distance: 18.8
click at [438, 55] on div "image(s)" at bounding box center [447, 54] width 39 height 12
click at [388, 140] on img at bounding box center [311, 141] width 210 height 101
click at [465, 23] on div at bounding box center [463, 27] width 8 height 8
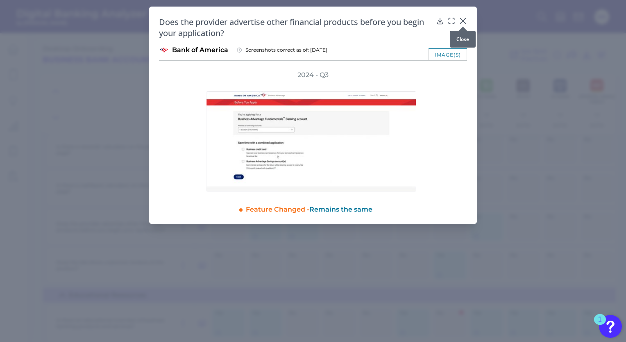
click at [465, 23] on div at bounding box center [463, 27] width 8 height 8
click at [462, 19] on icon at bounding box center [463, 21] width 8 height 8
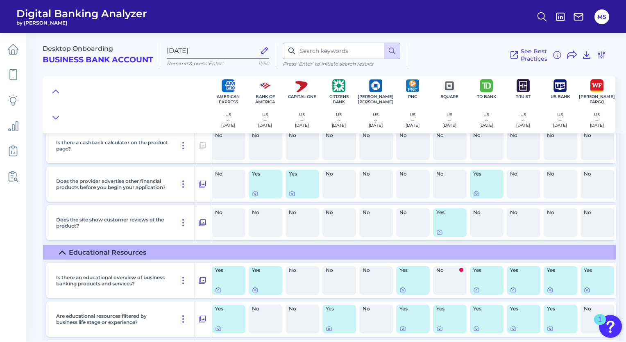
scroll to position [968, 0]
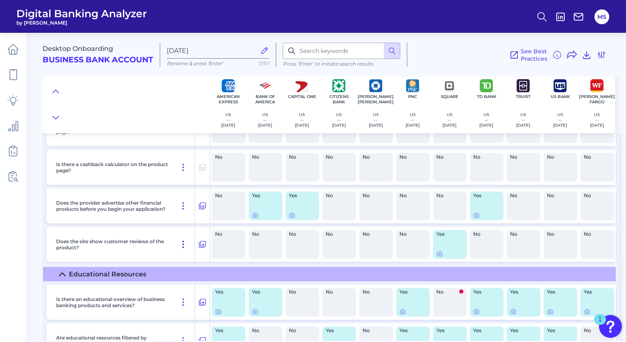
click at [183, 243] on icon at bounding box center [183, 244] width 10 height 10
click at [44, 217] on div "Is there a product finder / customer decision tree / customer goals tool? No Ye…" at bounding box center [331, 90] width 576 height 351
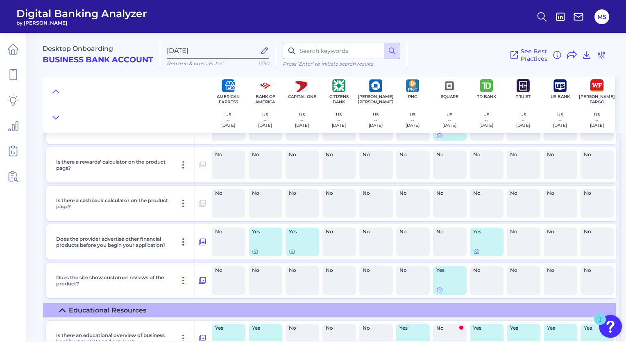
click at [186, 243] on icon at bounding box center [183, 242] width 10 height 10
click at [168, 259] on span "Pin Feature" at bounding box center [160, 259] width 34 height 7
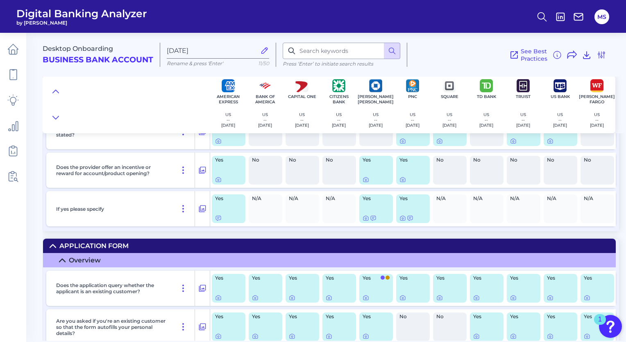
scroll to position [1724, 0]
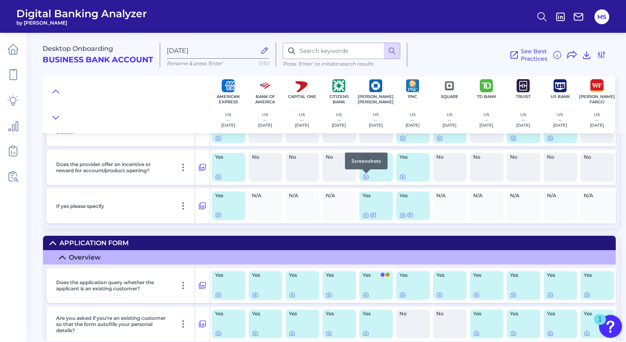
click at [369, 177] on div at bounding box center [366, 173] width 8 height 8
click at [364, 179] on icon at bounding box center [365, 177] width 5 height 5
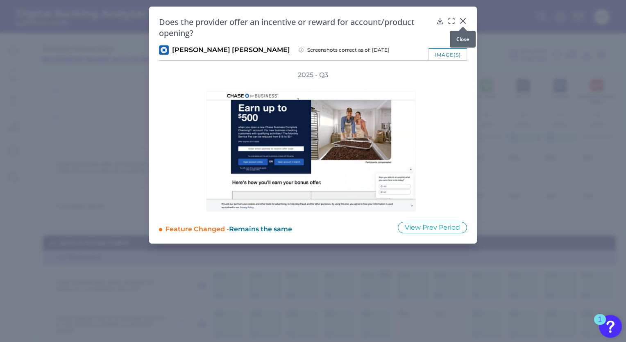
click at [459, 19] on icon at bounding box center [463, 21] width 8 height 8
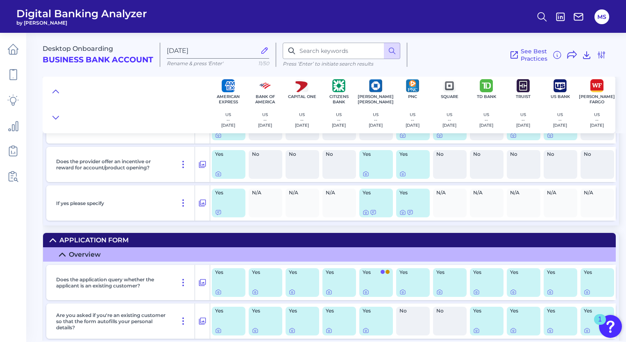
scroll to position [1727, 0]
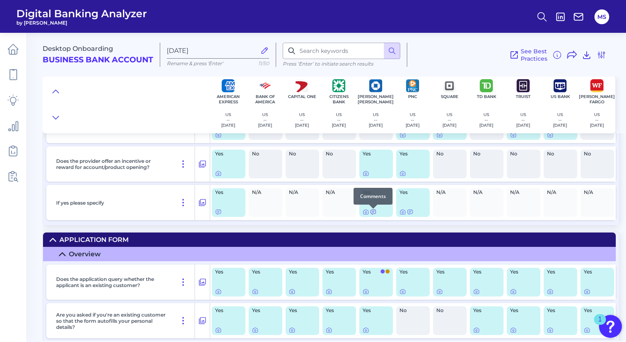
click at [374, 215] on icon at bounding box center [373, 212] width 7 height 7
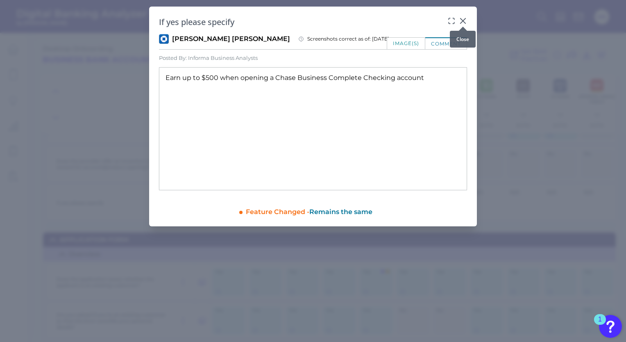
click at [463, 21] on icon at bounding box center [462, 20] width 5 height 5
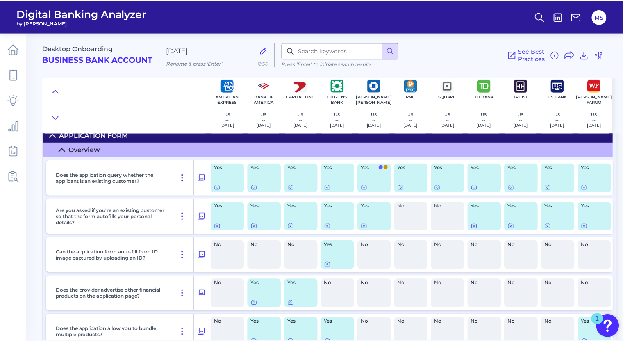
scroll to position [1831, 0]
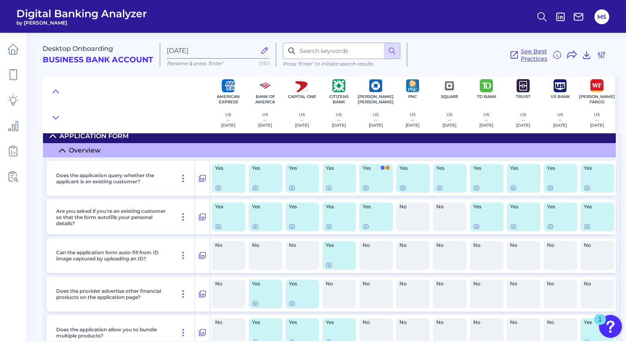
click at [537, 52] on span "See Best Practices" at bounding box center [534, 55] width 27 height 15
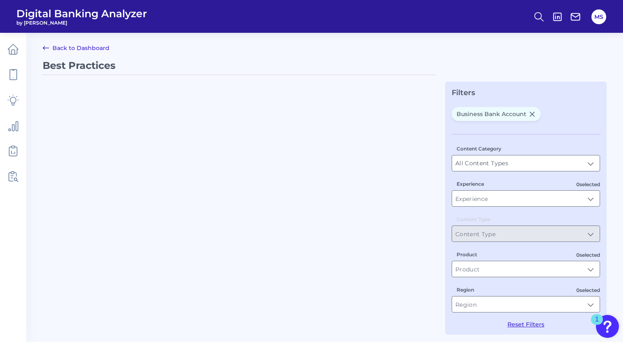
type input "Best Practices"
type input "Business Bank Account"
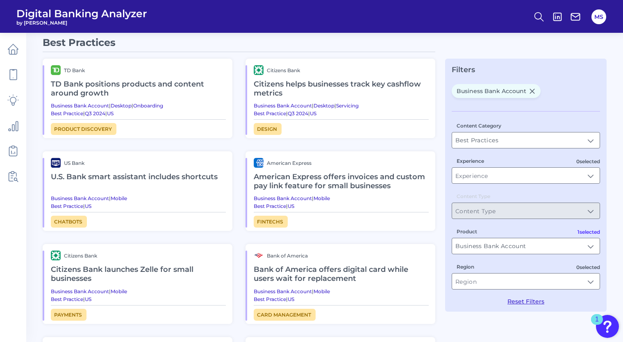
scroll to position [23, 0]
click at [205, 87] on h2 "TD Bank positions products and content around growth" at bounding box center [138, 88] width 175 height 27
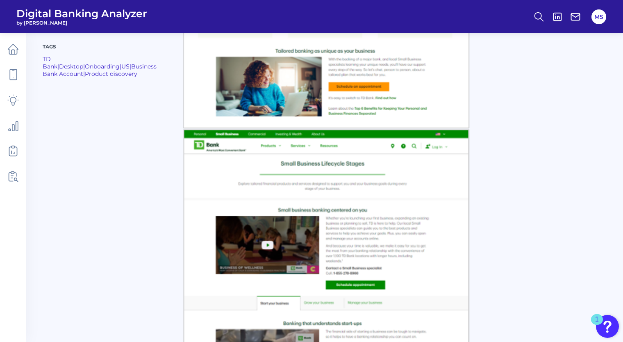
scroll to position [399, 0]
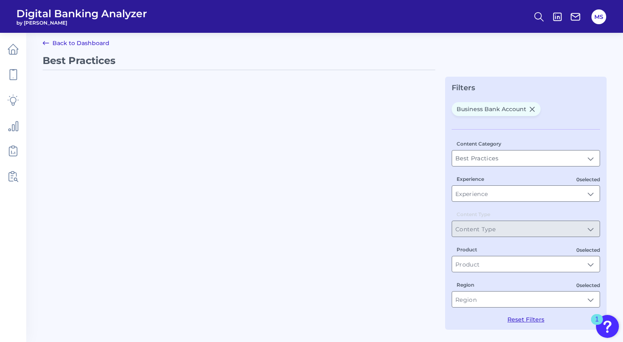
scroll to position [6, 0]
type input "Business Bank Account"
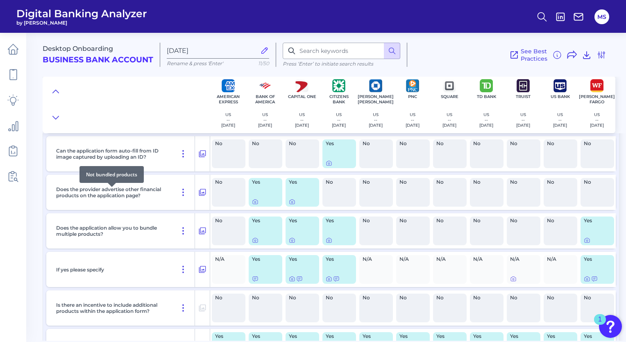
scroll to position [1932, 0]
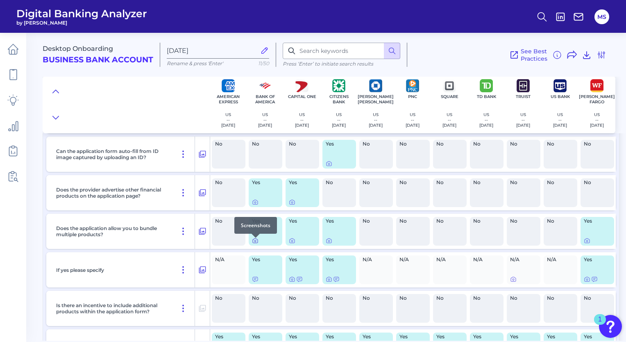
click at [256, 242] on icon at bounding box center [255, 240] width 7 height 7
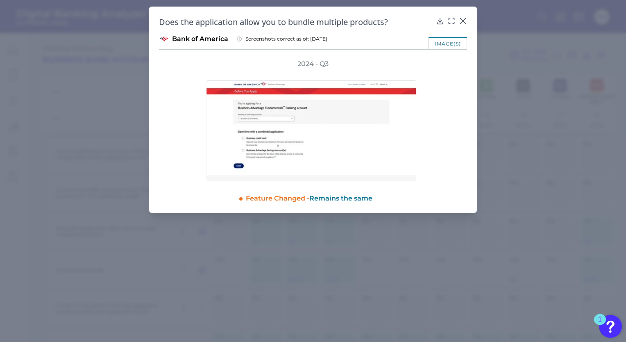
click at [449, 45] on div "image(s)" at bounding box center [447, 43] width 39 height 12
click at [464, 19] on icon at bounding box center [462, 20] width 5 height 5
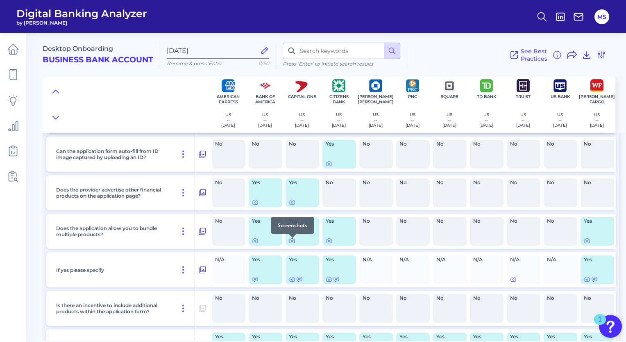
click at [290, 241] on icon at bounding box center [292, 240] width 7 height 7
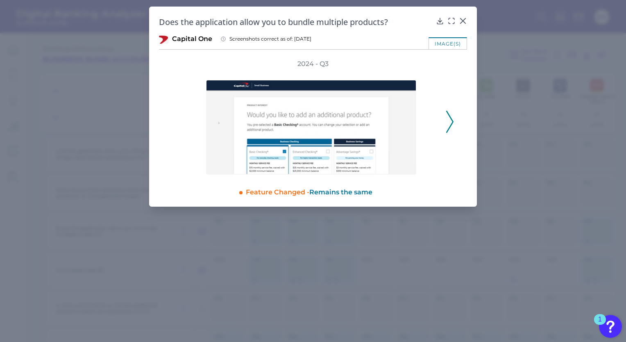
click at [452, 122] on polyline at bounding box center [450, 121] width 6 height 21
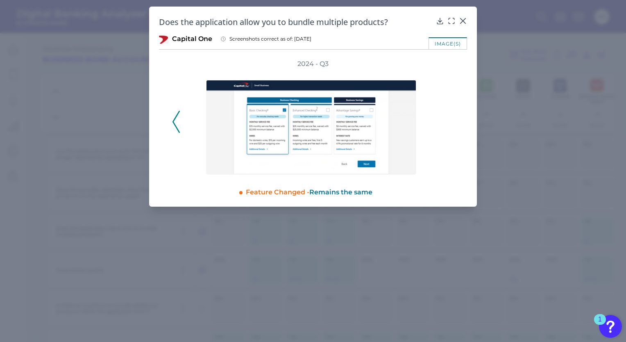
click at [452, 122] on div "2024 - Q3" at bounding box center [313, 116] width 282 height 115
click at [463, 18] on icon at bounding box center [463, 21] width 8 height 8
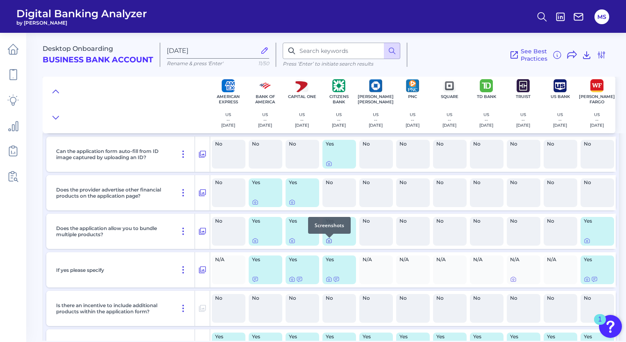
click at [329, 241] on icon at bounding box center [329, 240] width 7 height 7
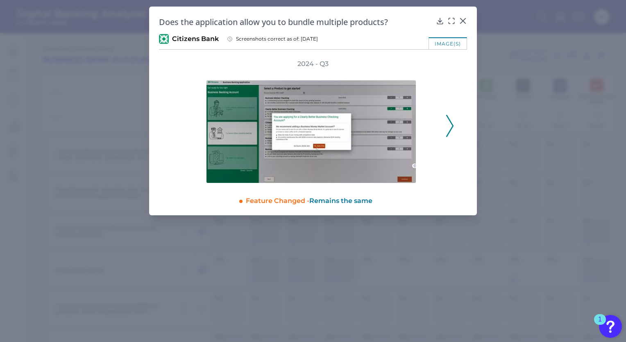
click at [451, 124] on icon at bounding box center [449, 126] width 7 height 22
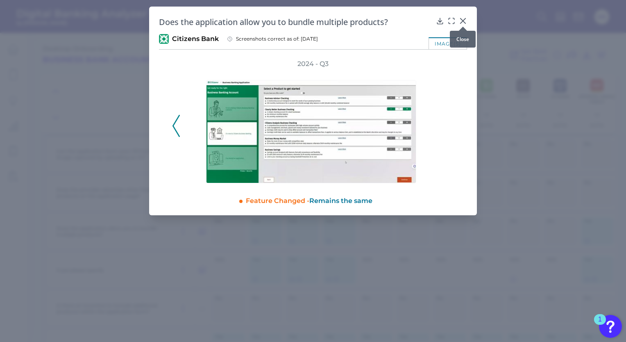
click at [461, 21] on icon at bounding box center [463, 21] width 8 height 8
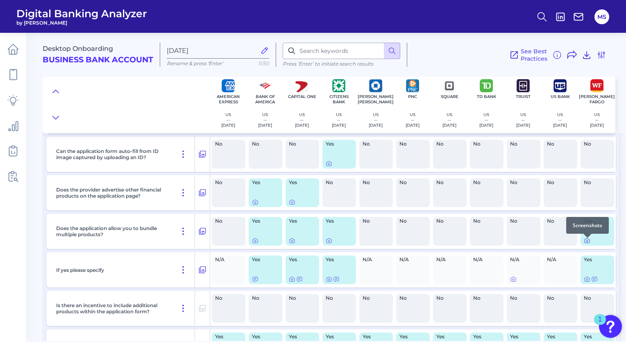
click at [585, 243] on icon at bounding box center [587, 240] width 5 height 5
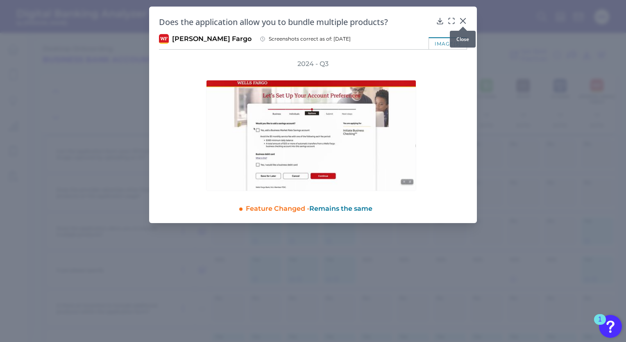
click at [464, 19] on icon at bounding box center [462, 20] width 5 height 5
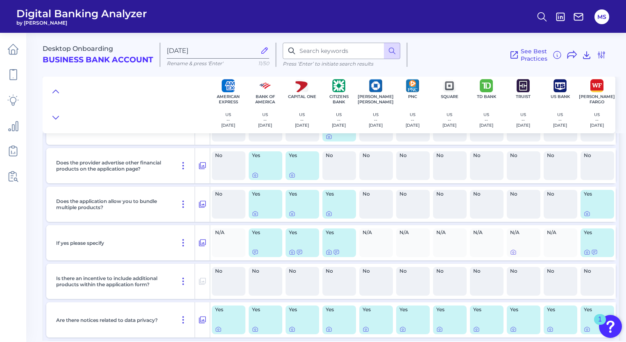
scroll to position [1960, 0]
click at [255, 253] on icon at bounding box center [255, 251] width 7 height 7
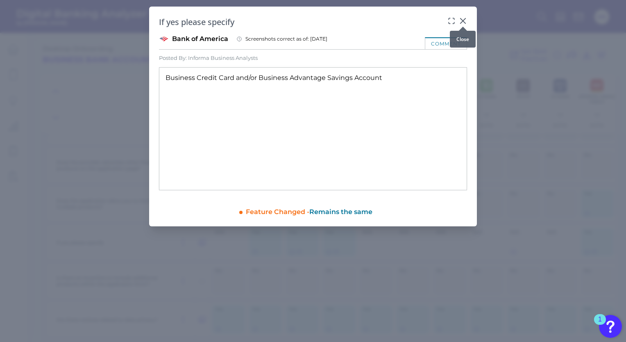
click at [461, 23] on div at bounding box center [463, 27] width 8 height 8
click at [461, 22] on icon at bounding box center [462, 20] width 5 height 5
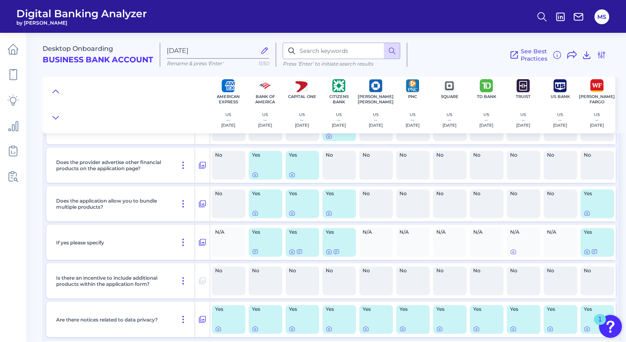
click at [336, 256] on div "Yes" at bounding box center [339, 242] width 34 height 29
click at [335, 255] on icon at bounding box center [336, 251] width 7 height 7
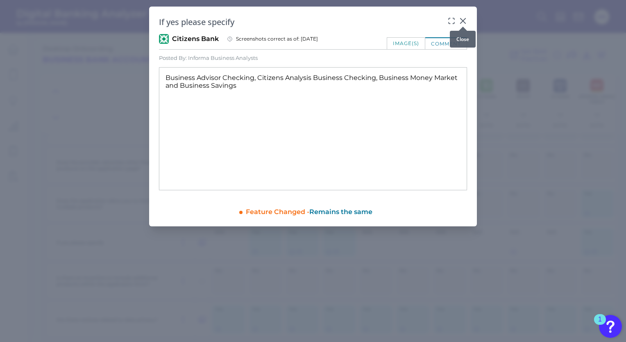
click at [460, 21] on icon at bounding box center [463, 21] width 8 height 8
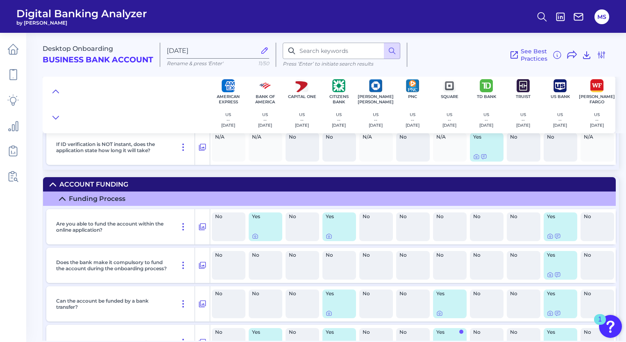
scroll to position [5215, 0]
drag, startPoint x: 106, startPoint y: 283, endPoint x: 107, endPoint y: 275, distance: 8.6
click at [107, 275] on div "Does the bank make it compulsory to fund the account during the onboarding proc…" at bounding box center [124, 264] width 142 height 35
drag, startPoint x: 150, startPoint y: 230, endPoint x: 179, endPoint y: 240, distance: 30.7
click at [179, 240] on div "Are you able to fund the account within the online application?" at bounding box center [124, 226] width 142 height 35
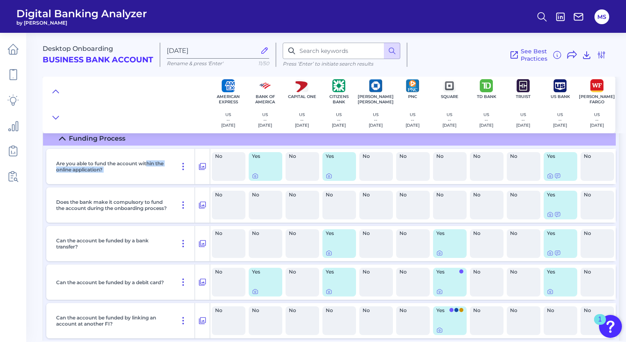
scroll to position [5275, 0]
click at [255, 179] on icon at bounding box center [255, 176] width 7 height 7
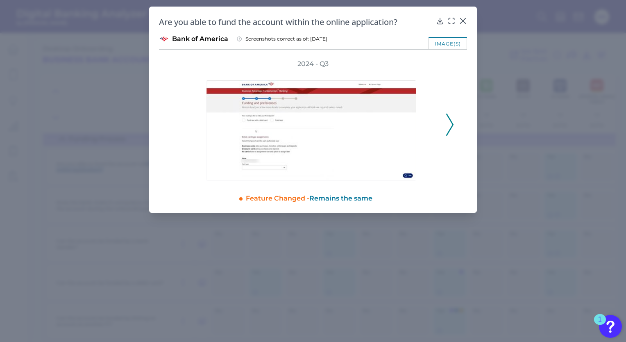
click at [448, 128] on icon at bounding box center [449, 124] width 7 height 22
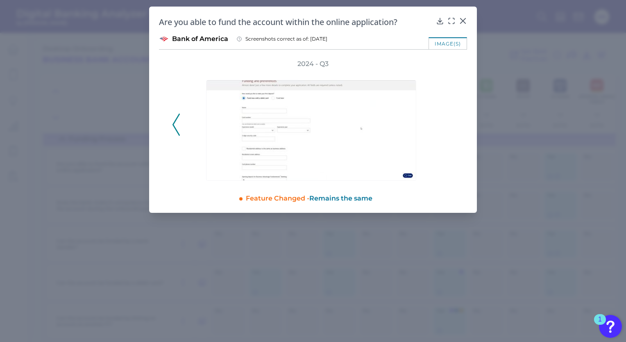
click at [447, 128] on div "2024 - Q3" at bounding box center [313, 119] width 282 height 121
click at [465, 19] on icon at bounding box center [462, 20] width 5 height 5
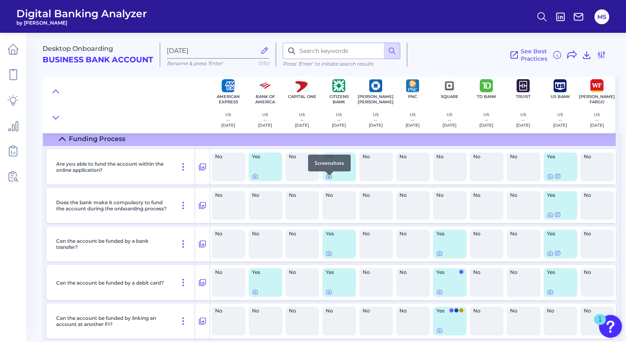
click at [330, 179] on icon at bounding box center [329, 176] width 7 height 7
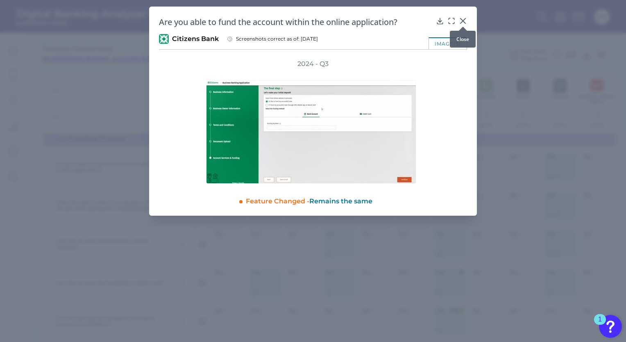
click at [462, 21] on icon at bounding box center [462, 20] width 5 height 5
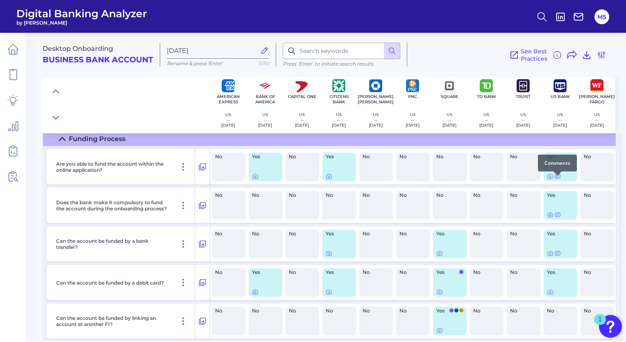
click at [557, 179] on icon at bounding box center [557, 176] width 7 height 7
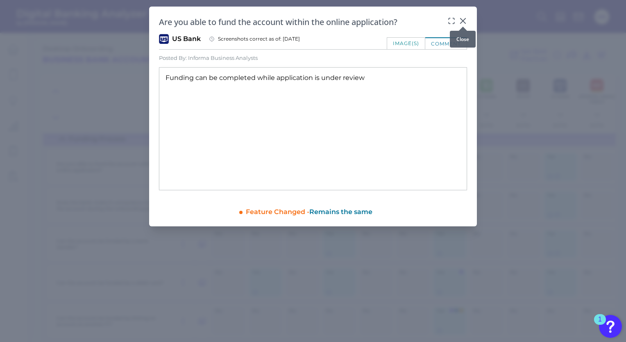
click at [464, 19] on icon at bounding box center [463, 21] width 8 height 8
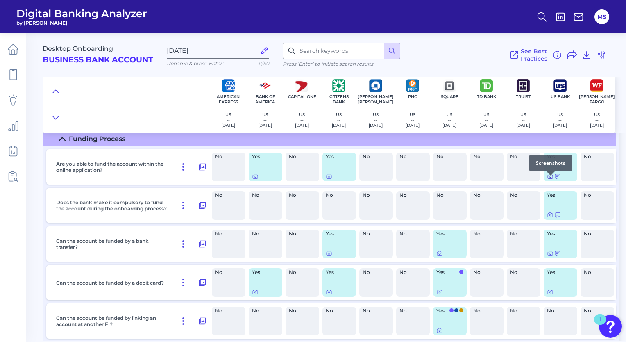
click at [549, 179] on icon at bounding box center [550, 176] width 7 height 7
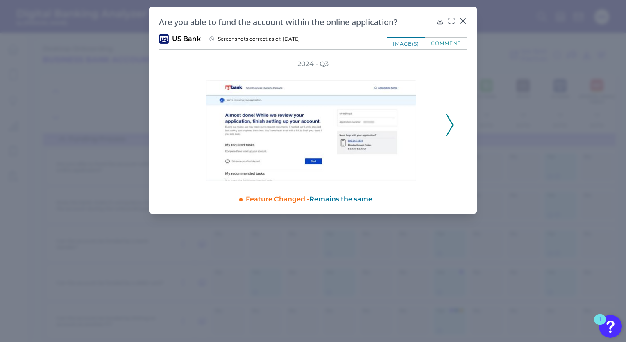
click at [449, 123] on icon at bounding box center [449, 125] width 7 height 22
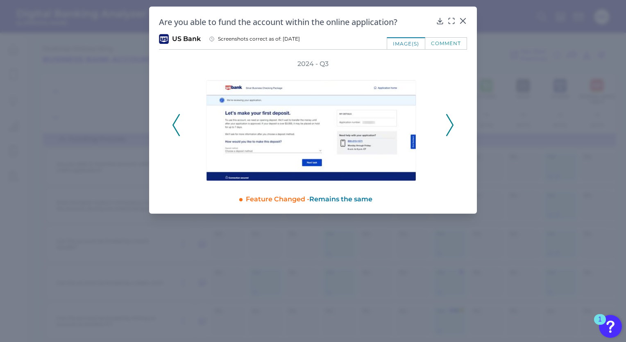
click at [449, 123] on icon at bounding box center [449, 125] width 7 height 22
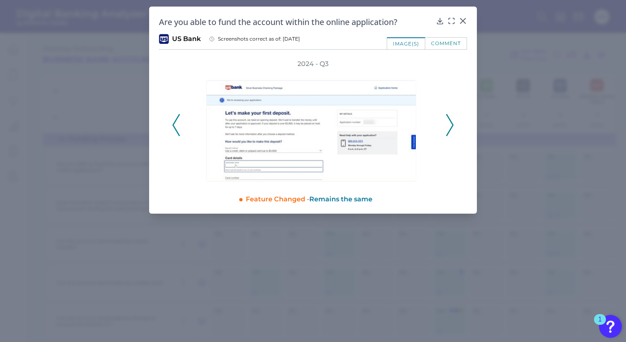
click at [449, 122] on icon at bounding box center [449, 125] width 7 height 22
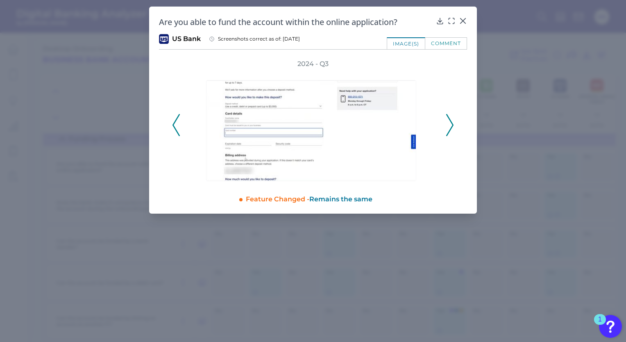
click at [449, 122] on icon at bounding box center [449, 125] width 7 height 22
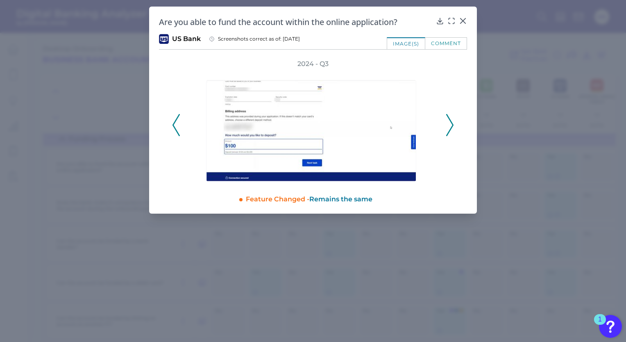
click at [449, 122] on icon at bounding box center [449, 125] width 7 height 22
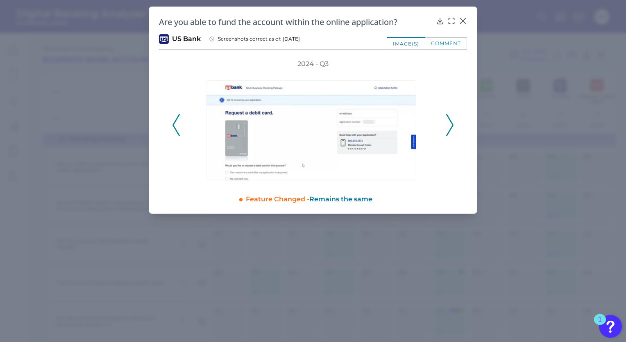
click at [449, 122] on icon at bounding box center [449, 125] width 7 height 22
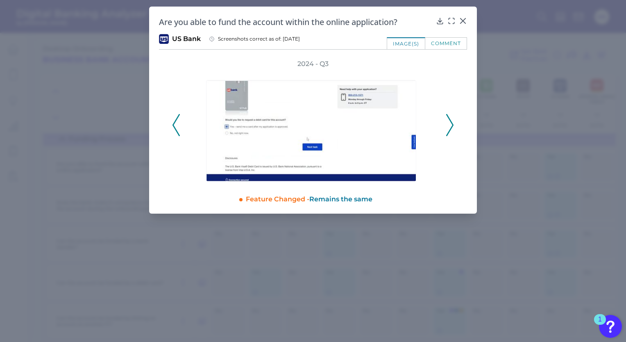
click at [449, 122] on icon at bounding box center [449, 125] width 7 height 22
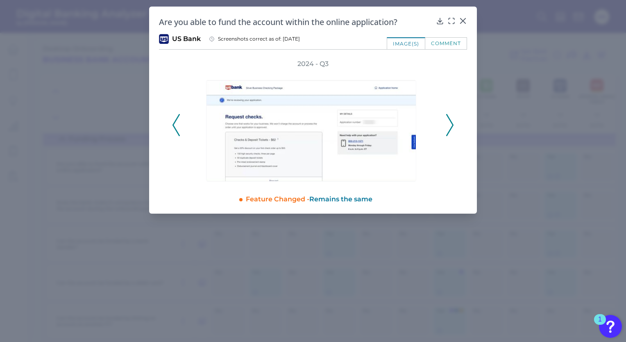
click at [449, 122] on icon at bounding box center [449, 125] width 7 height 22
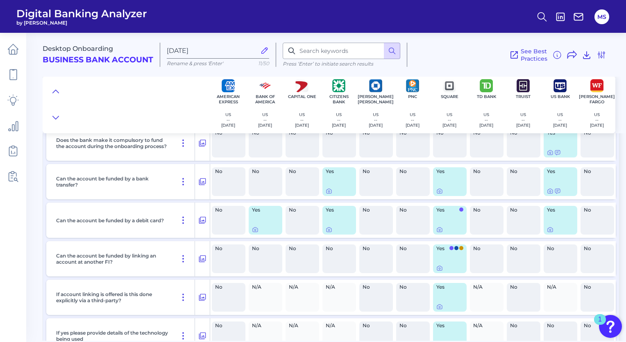
scroll to position [5337, 0]
click at [462, 211] on span at bounding box center [461, 209] width 4 height 4
click at [439, 232] on div at bounding box center [440, 228] width 8 height 8
click at [440, 234] on div "Yes" at bounding box center [450, 219] width 34 height 29
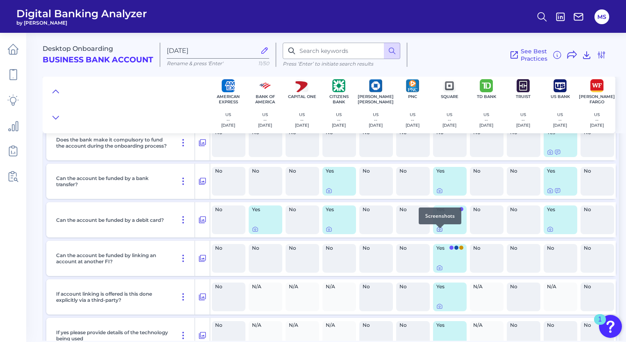
click at [439, 232] on icon at bounding box center [439, 229] width 7 height 7
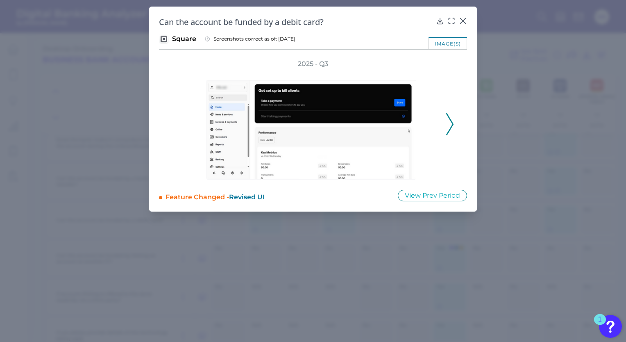
click at [451, 128] on icon at bounding box center [449, 124] width 7 height 22
click at [451, 128] on polyline at bounding box center [450, 123] width 6 height 21
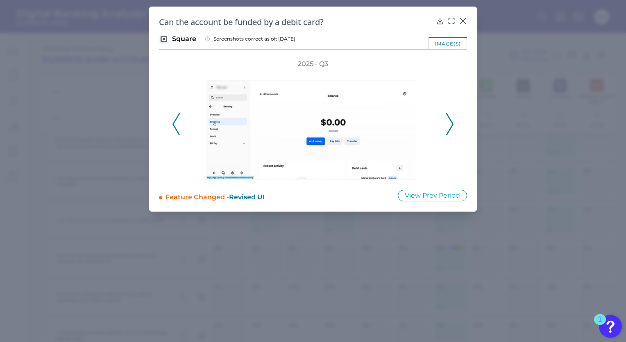
click at [451, 128] on polyline at bounding box center [450, 123] width 6 height 21
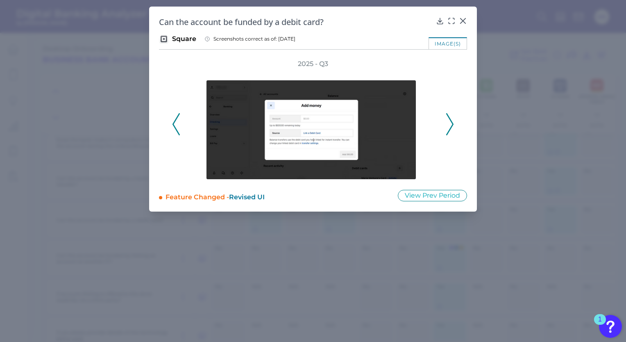
click at [451, 128] on polyline at bounding box center [450, 123] width 6 height 21
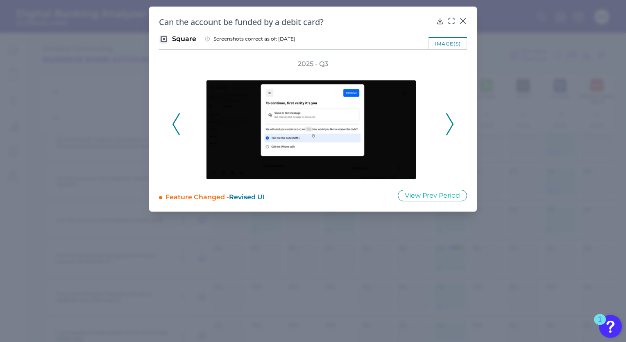
click at [451, 128] on polyline at bounding box center [450, 123] width 6 height 21
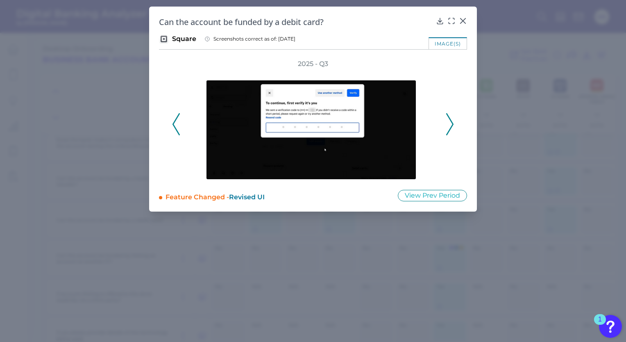
click at [451, 128] on polyline at bounding box center [450, 123] width 6 height 21
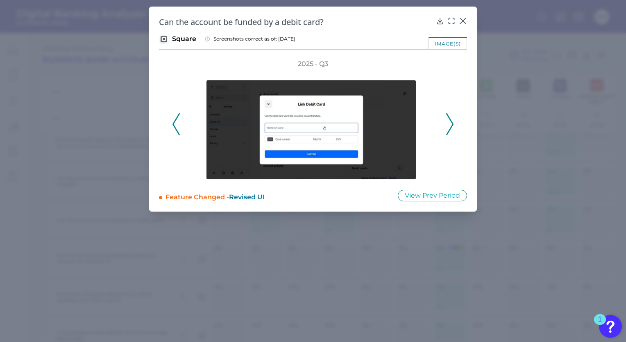
click at [451, 128] on polyline at bounding box center [450, 123] width 6 height 21
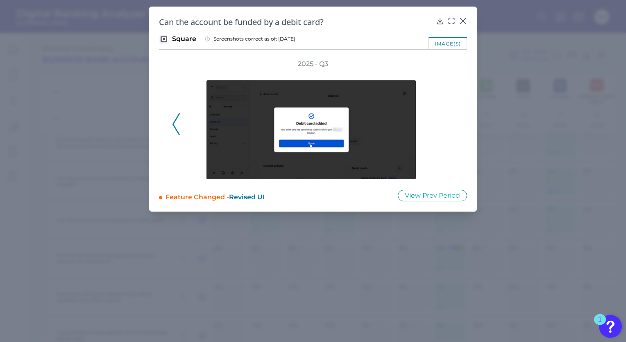
click at [451, 128] on div "2025 - Q3" at bounding box center [313, 119] width 282 height 120
click at [460, 19] on icon at bounding box center [462, 20] width 5 height 5
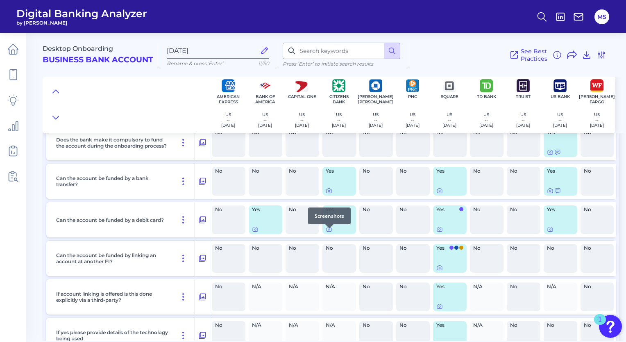
click at [327, 231] on div at bounding box center [329, 228] width 8 height 8
click at [329, 232] on icon at bounding box center [329, 229] width 7 height 7
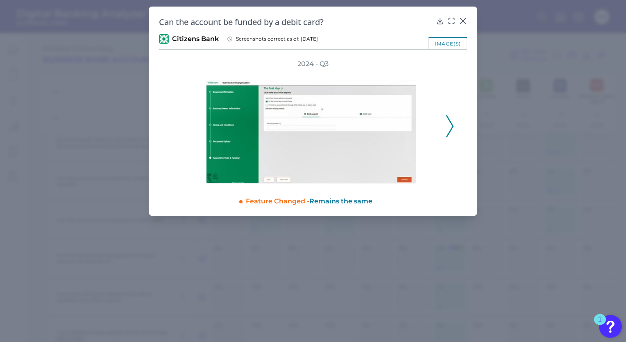
click at [446, 126] on icon at bounding box center [449, 126] width 7 height 22
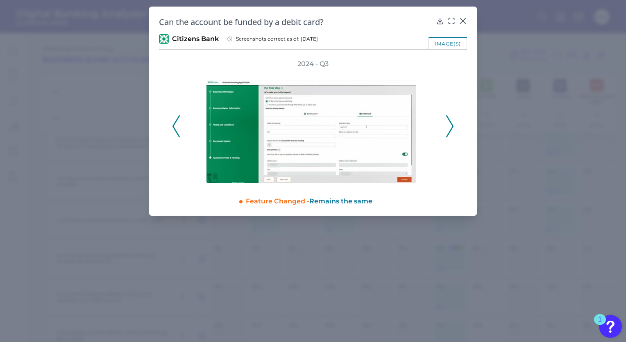
click at [449, 127] on icon at bounding box center [449, 126] width 7 height 22
click at [450, 129] on div "2024 - Q3" at bounding box center [313, 121] width 282 height 124
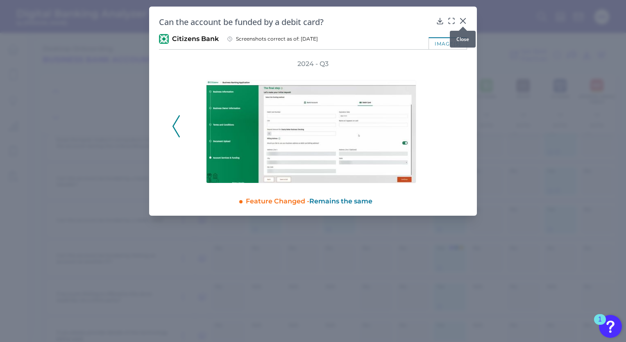
click at [464, 22] on icon at bounding box center [462, 20] width 5 height 5
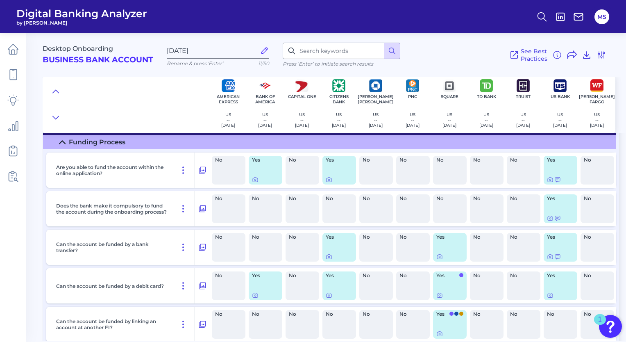
scroll to position [5272, 0]
click at [557, 220] on icon at bounding box center [557, 217] width 7 height 7
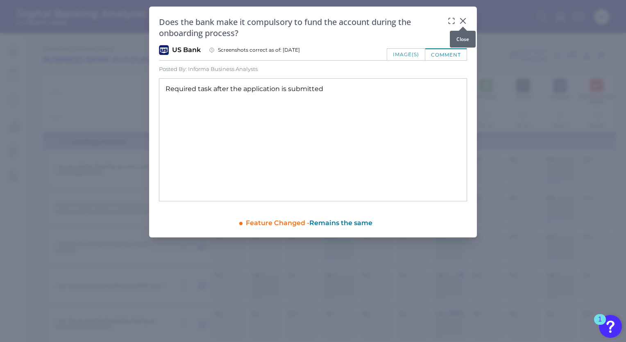
click at [463, 22] on icon at bounding box center [463, 21] width 8 height 8
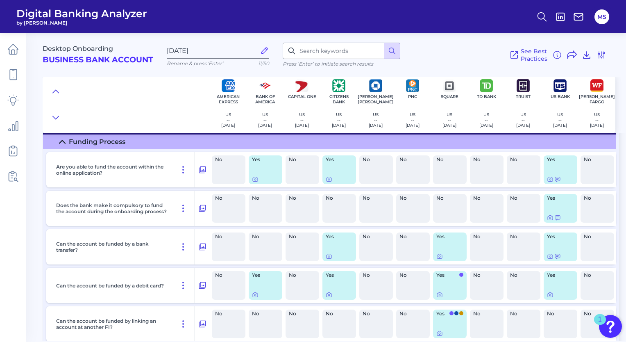
drag, startPoint x: 551, startPoint y: 222, endPoint x: 371, endPoint y: 195, distance: 181.9
click at [549, 221] on icon at bounding box center [550, 217] width 7 height 7
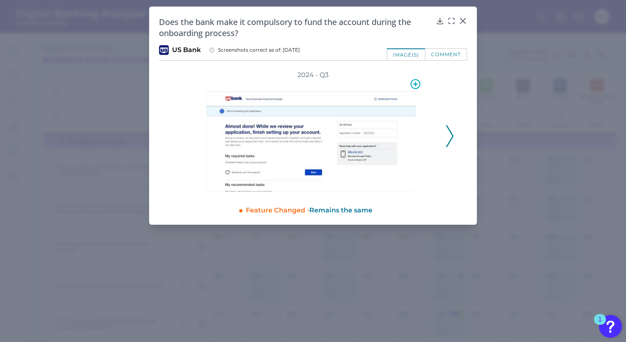
drag, startPoint x: 447, startPoint y: 131, endPoint x: 418, endPoint y: 141, distance: 31.2
drag, startPoint x: 418, startPoint y: 141, endPoint x: 435, endPoint y: 98, distance: 46.5
click at [435, 98] on div at bounding box center [313, 135] width 254 height 113
click at [452, 135] on polyline at bounding box center [450, 135] width 6 height 21
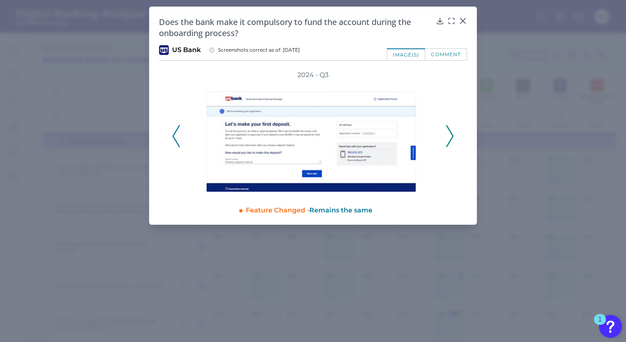
click at [452, 135] on polyline at bounding box center [450, 135] width 6 height 21
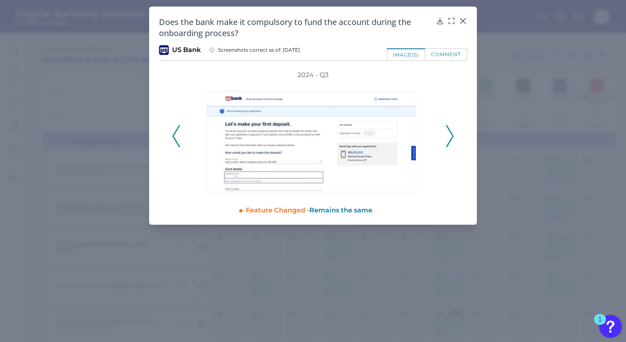
click at [452, 135] on polyline at bounding box center [450, 135] width 6 height 21
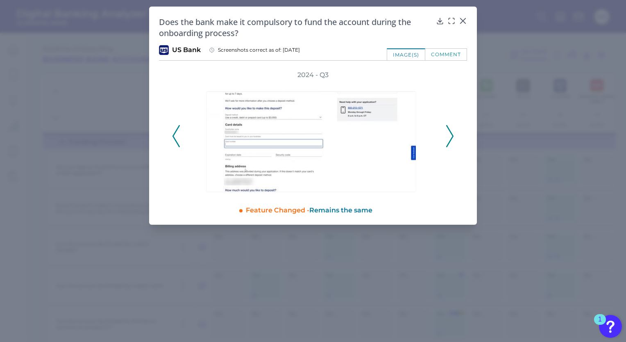
click at [452, 135] on polyline at bounding box center [450, 135] width 6 height 21
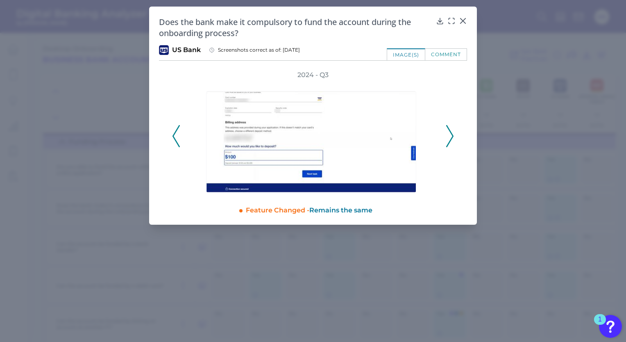
click at [450, 132] on icon at bounding box center [449, 136] width 7 height 22
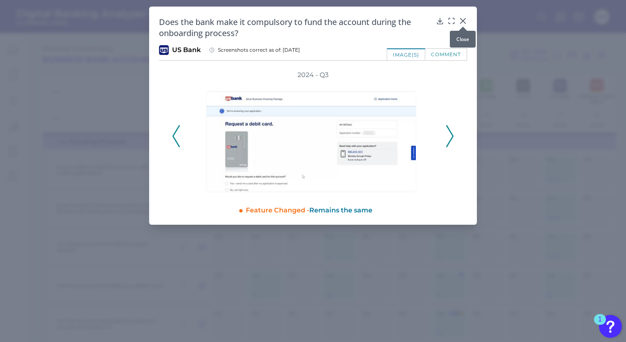
click at [464, 22] on icon at bounding box center [462, 20] width 5 height 5
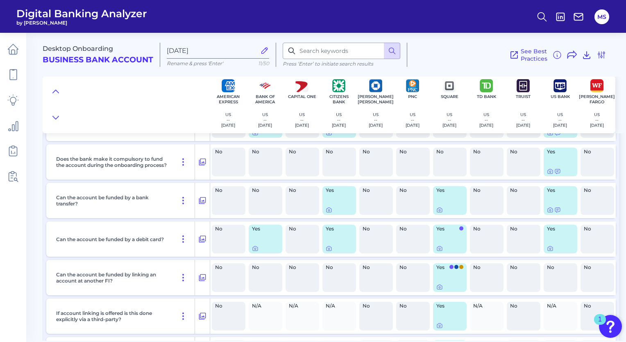
scroll to position [5318, 0]
click at [462, 230] on span at bounding box center [461, 228] width 4 height 4
click at [437, 251] on icon at bounding box center [439, 248] width 7 height 7
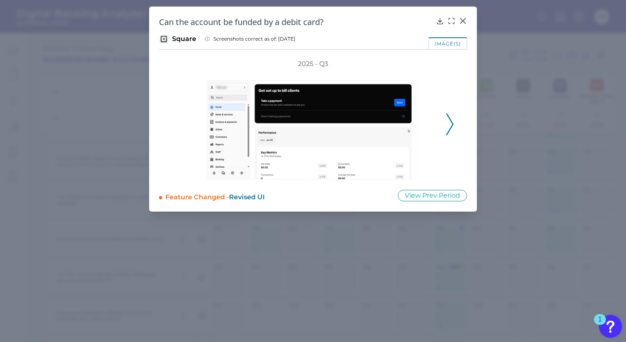
click at [453, 124] on polyline at bounding box center [450, 123] width 6 height 21
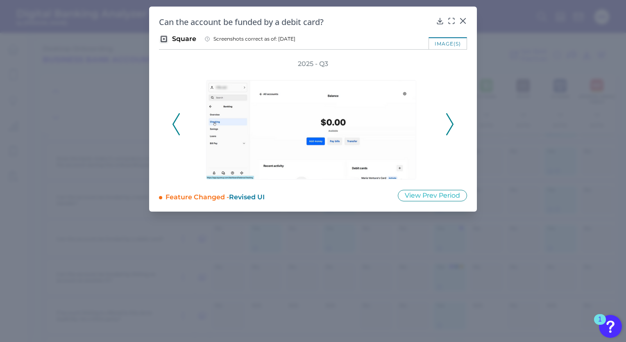
click at [453, 124] on polyline at bounding box center [450, 123] width 6 height 21
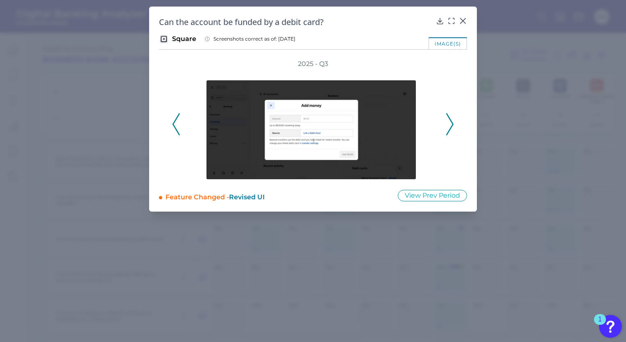
click at [453, 124] on polyline at bounding box center [450, 123] width 6 height 21
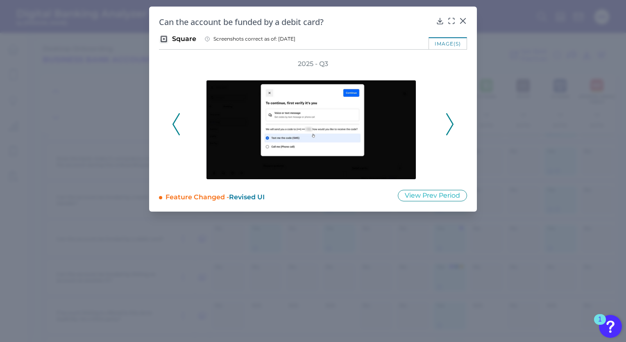
click at [453, 124] on polyline at bounding box center [450, 123] width 6 height 21
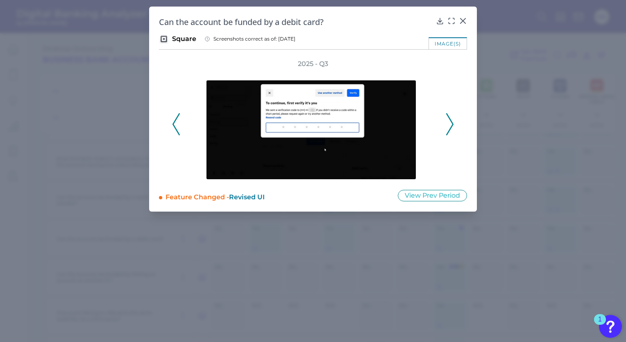
click at [453, 124] on polyline at bounding box center [450, 123] width 6 height 21
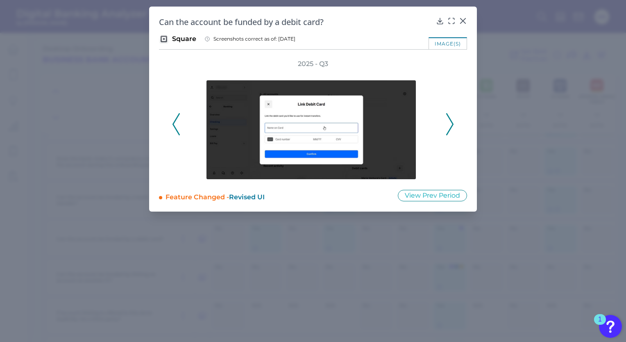
click at [453, 124] on polyline at bounding box center [450, 123] width 6 height 21
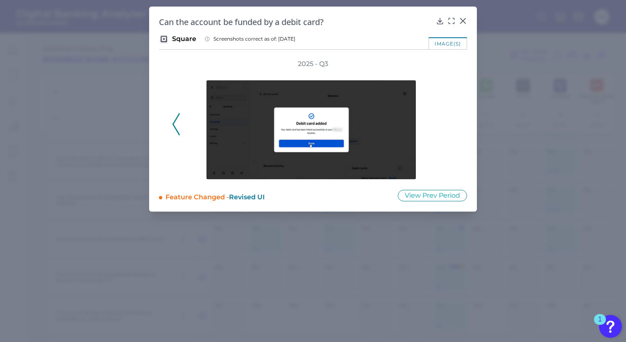
click at [453, 124] on div "2025 - Q3" at bounding box center [313, 119] width 282 height 120
click at [462, 21] on icon at bounding box center [462, 20] width 5 height 5
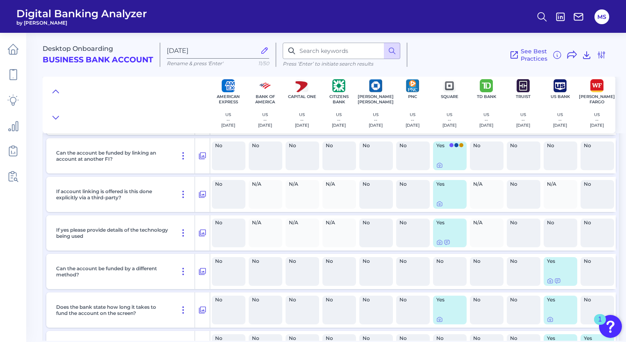
scroll to position [5439, 0]
click at [551, 283] on icon at bounding box center [550, 281] width 5 height 5
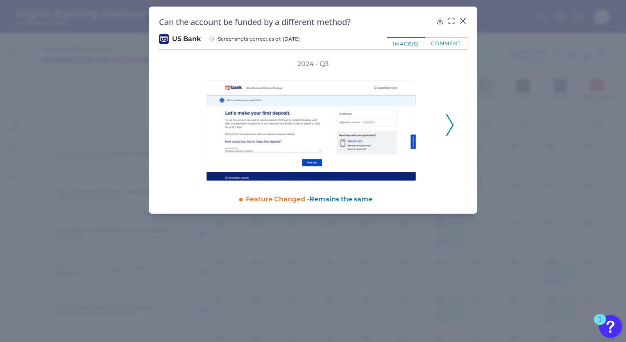
click at [448, 123] on icon at bounding box center [449, 125] width 7 height 22
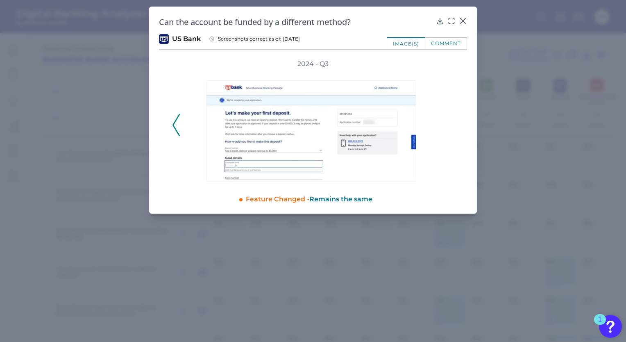
click at [448, 123] on div "2024 - Q3" at bounding box center [313, 120] width 282 height 122
click at [454, 33] on div "Can the account be funded by a different method? US Bank Screenshots correct as…" at bounding box center [313, 110] width 328 height 207
drag, startPoint x: 448, startPoint y: 43, endPoint x: 430, endPoint y: 43, distance: 18.0
click at [430, 43] on div "comment" at bounding box center [446, 43] width 42 height 12
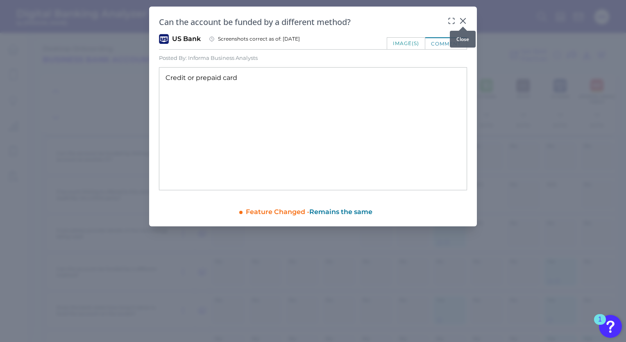
click at [463, 21] on icon at bounding box center [462, 20] width 5 height 5
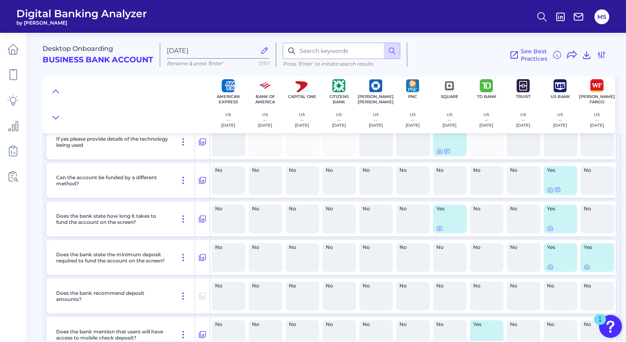
scroll to position [5533, 0]
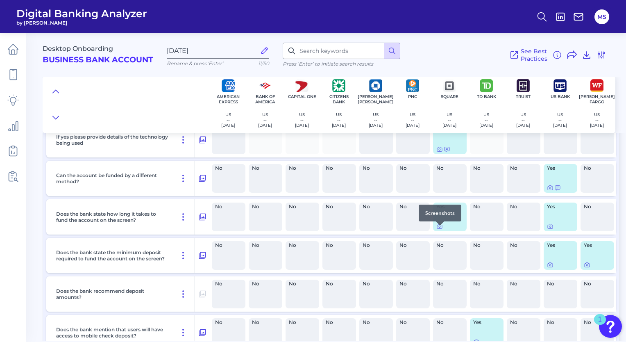
click at [438, 229] on div at bounding box center [440, 225] width 8 height 8
click at [439, 229] on icon at bounding box center [439, 226] width 7 height 7
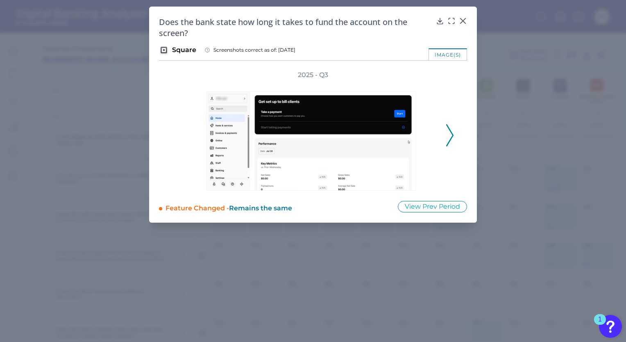
click at [456, 132] on div "2025 - Q3" at bounding box center [313, 130] width 308 height 120
drag, startPoint x: 446, startPoint y: 138, endPoint x: 439, endPoint y: 124, distance: 16.1
click at [439, 124] on div at bounding box center [313, 134] width 254 height 111
click at [451, 130] on icon at bounding box center [449, 135] width 7 height 22
click at [455, 132] on div "2025 - Q3" at bounding box center [313, 130] width 308 height 120
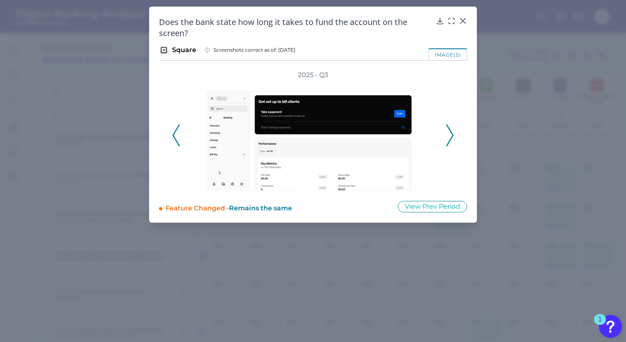
click at [455, 132] on div "2025 - Q3" at bounding box center [313, 130] width 308 height 120
click at [452, 135] on polyline at bounding box center [450, 135] width 6 height 21
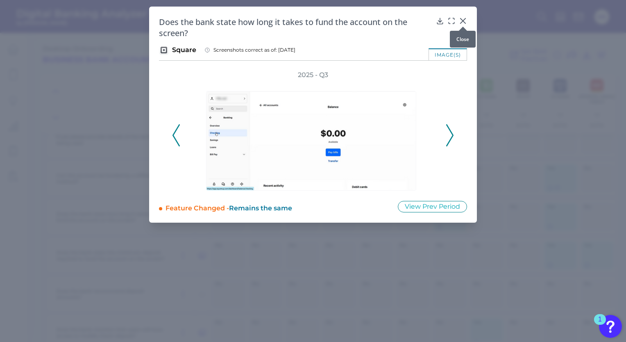
click at [464, 21] on icon at bounding box center [463, 21] width 8 height 8
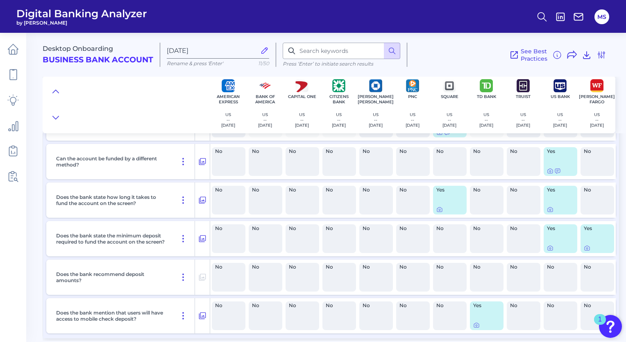
scroll to position [5550, 0]
